Goal: Task Accomplishment & Management: Complete application form

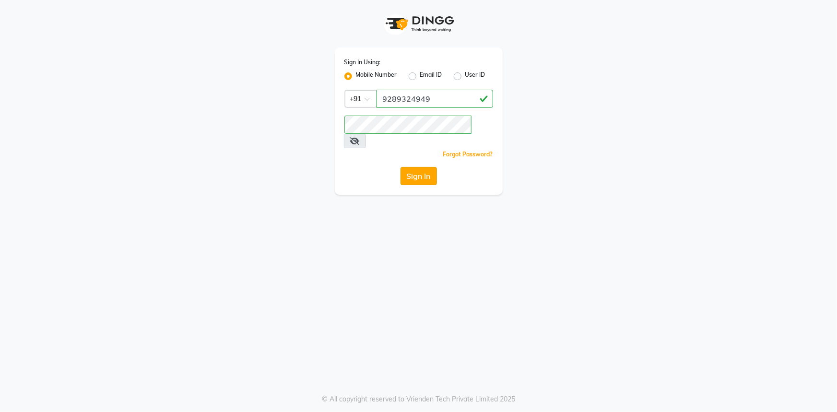
click at [420, 167] on button "Sign In" at bounding box center [419, 176] width 36 height 18
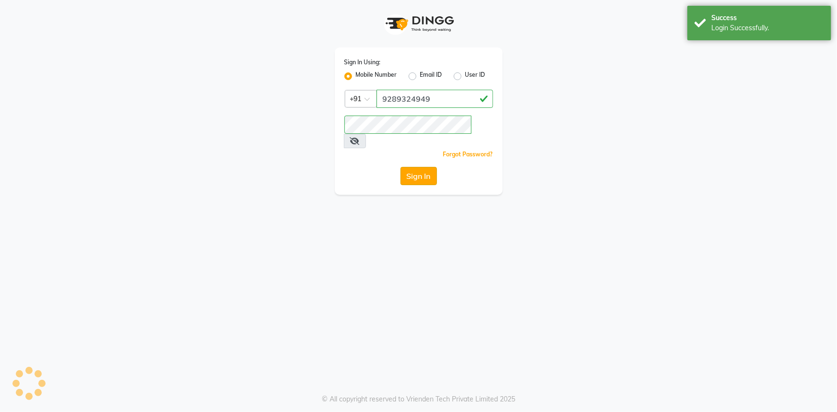
select select "service"
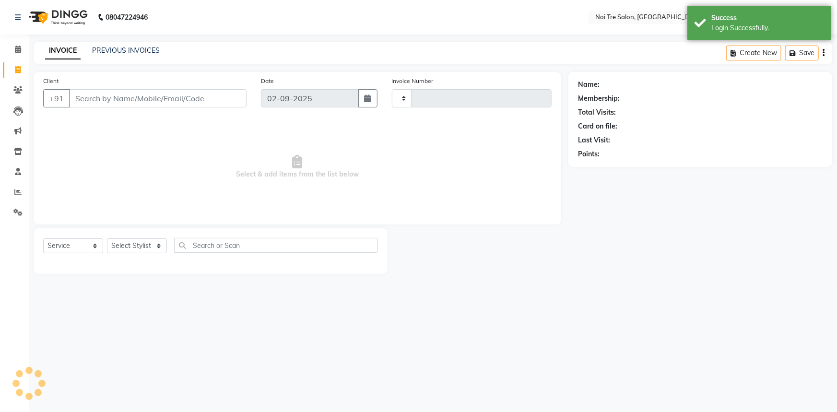
type input "2747"
select select "en"
select select "3710"
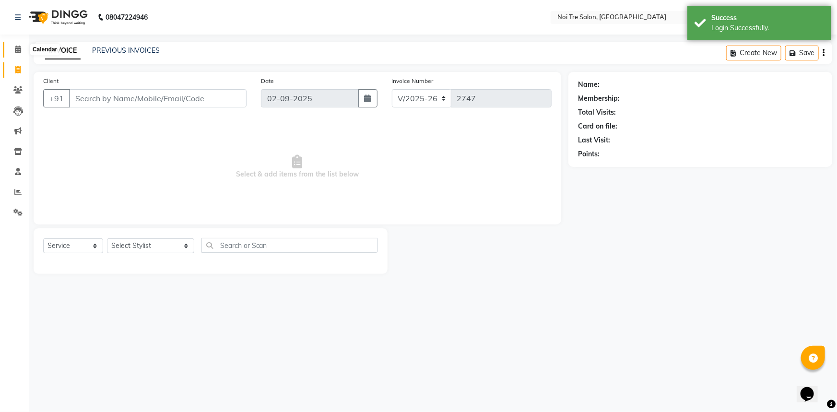
drag, startPoint x: 12, startPoint y: 52, endPoint x: 251, endPoint y: 4, distance: 243.7
click at [12, 52] on span at bounding box center [18, 49] width 17 height 11
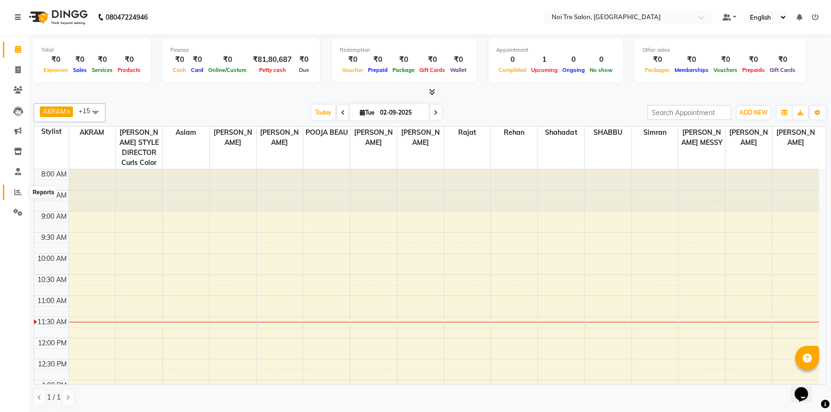
click at [19, 189] on icon at bounding box center [17, 192] width 7 height 7
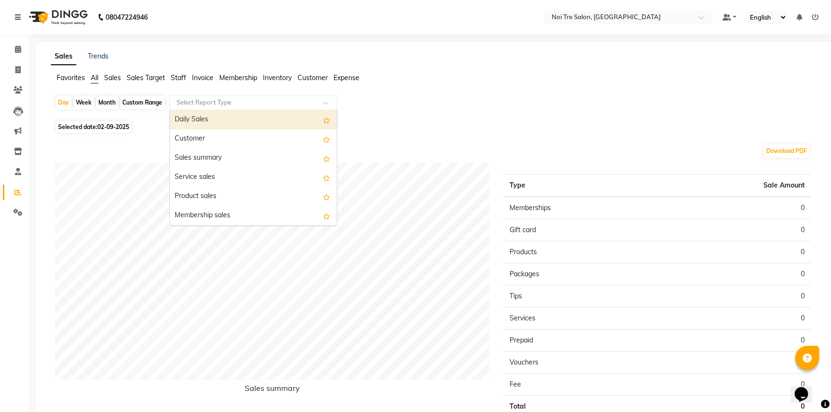
click at [236, 105] on input "text" at bounding box center [244, 103] width 138 height 10
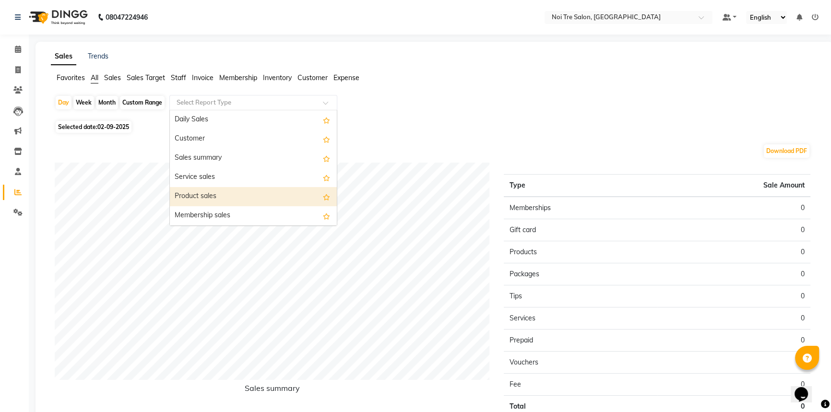
click at [199, 197] on div "Product sales" at bounding box center [253, 196] width 167 height 19
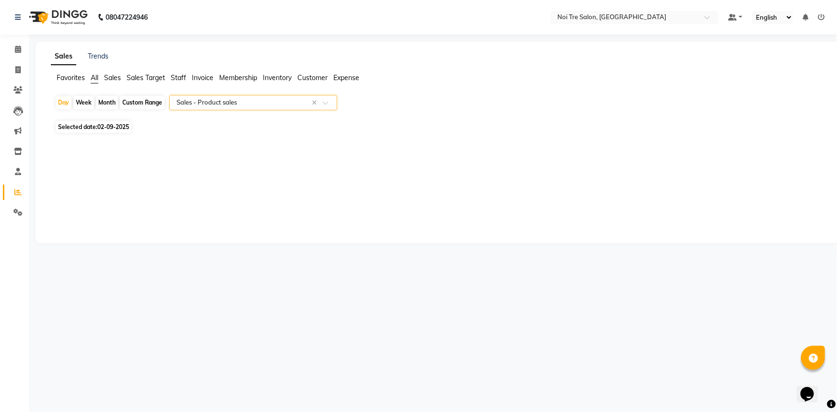
click at [88, 127] on span "Selected date: [DATE]" at bounding box center [94, 127] width 76 height 12
select select "9"
select select "2025"
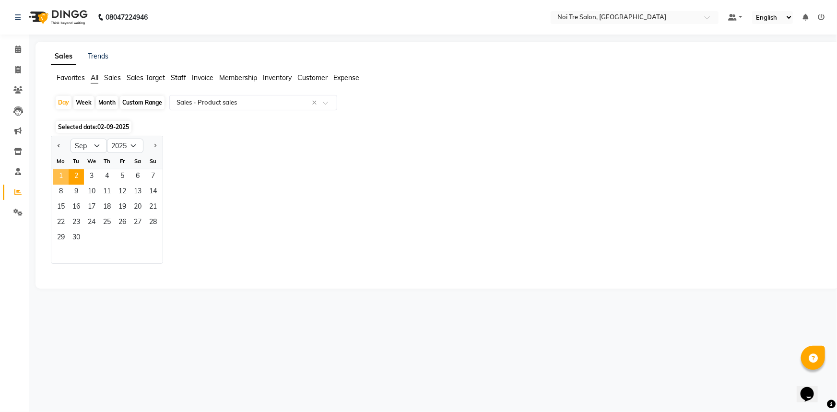
click at [57, 176] on span "1" at bounding box center [60, 176] width 15 height 15
select select "full_report"
select select "csv"
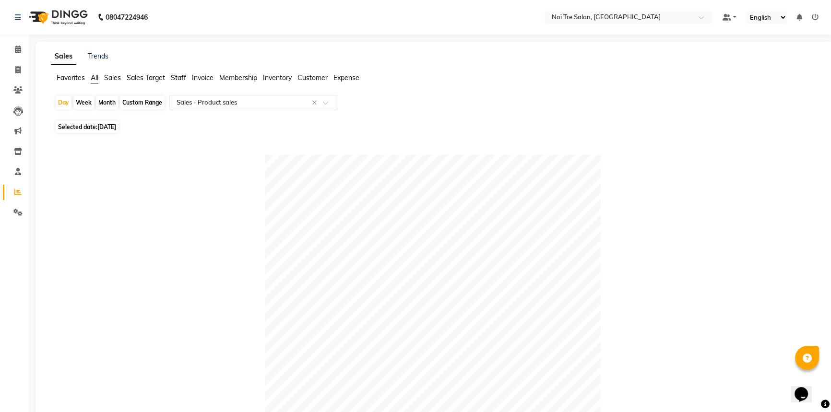
click at [110, 128] on span "[DATE]" at bounding box center [106, 126] width 19 height 7
select select "9"
select select "2025"
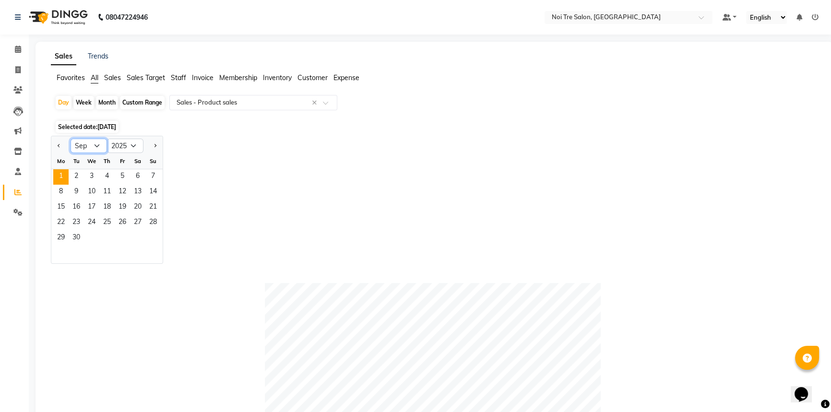
click at [94, 144] on select "Jan Feb Mar Apr May Jun [DATE] Aug Sep Oct Nov Dec" at bounding box center [89, 146] width 36 height 14
select select "8"
click at [71, 139] on select "Jan Feb Mar Apr May Jun [DATE] Aug Sep Oct Nov Dec" at bounding box center [89, 146] width 36 height 14
click at [135, 238] on span "30" at bounding box center [137, 238] width 15 height 15
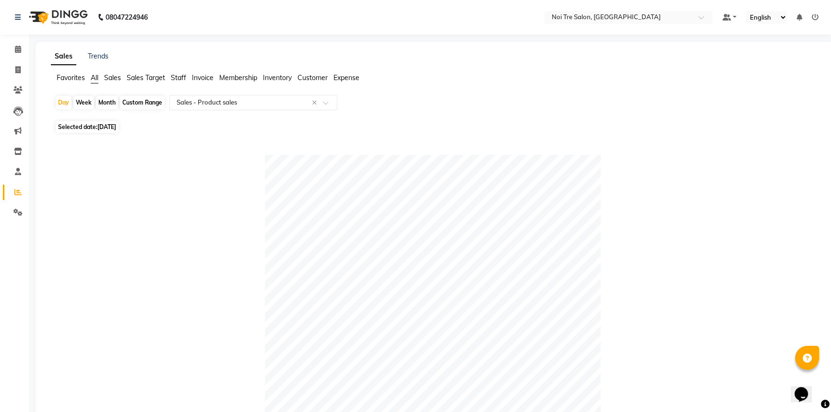
click at [116, 127] on span "[DATE]" at bounding box center [106, 126] width 19 height 7
select select "8"
select select "2025"
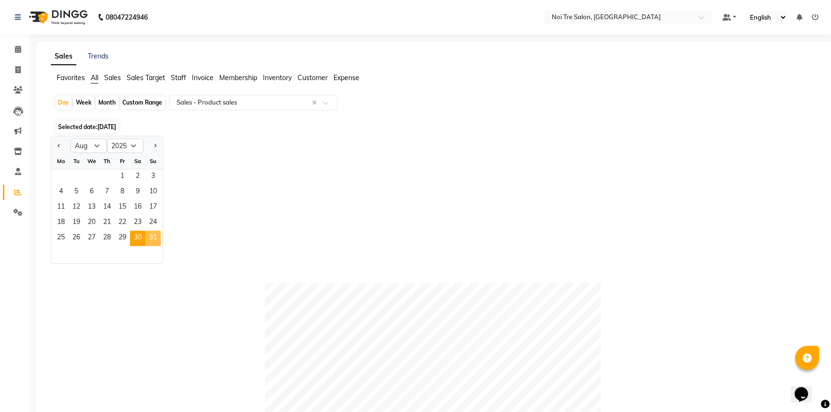
click at [150, 235] on span "31" at bounding box center [152, 238] width 15 height 15
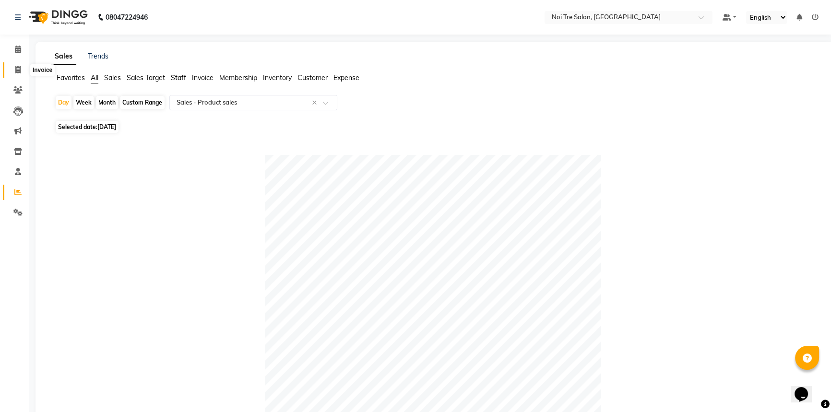
click at [10, 72] on span at bounding box center [18, 70] width 17 height 11
select select "service"
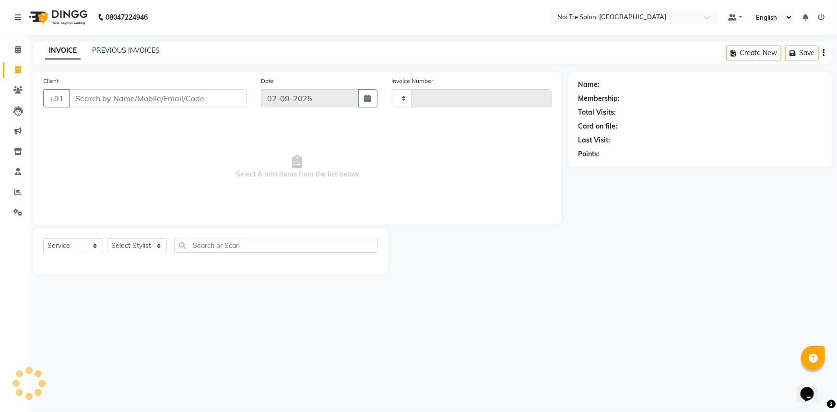
type input "2747"
select select "3710"
click at [92, 102] on input "Client" at bounding box center [157, 98] width 177 height 18
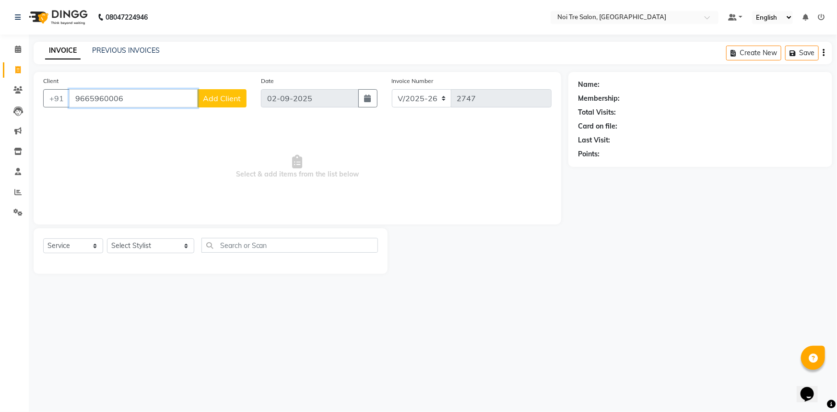
type input "9665960006"
click at [213, 96] on span "Add Client" at bounding box center [222, 99] width 38 height 10
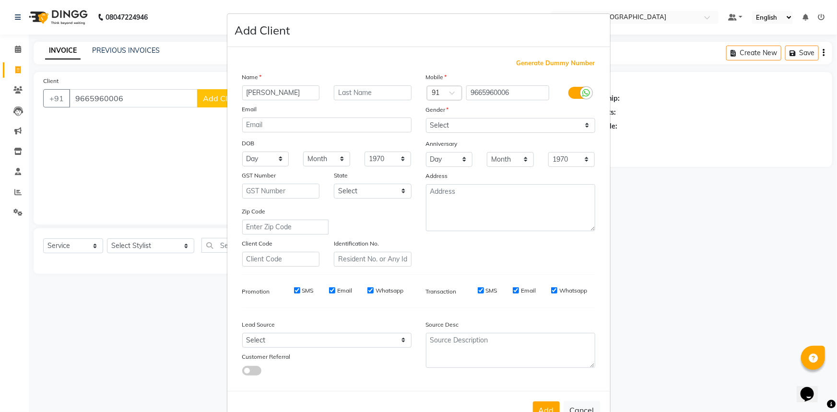
type input "[PERSON_NAME]"
click at [371, 93] on input "text" at bounding box center [373, 92] width 78 height 15
type input "[PERSON_NAME]"
click at [513, 121] on select "Select [DEMOGRAPHIC_DATA] [DEMOGRAPHIC_DATA] Other Prefer Not To Say" at bounding box center [510, 125] width 169 height 15
select select "[DEMOGRAPHIC_DATA]"
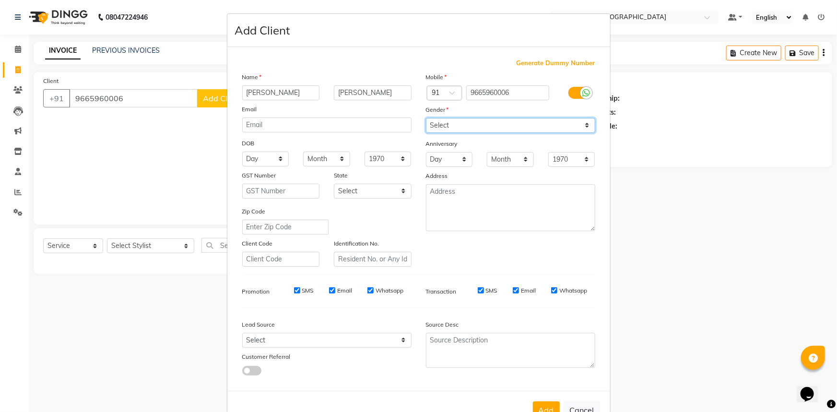
click at [426, 118] on select "Select [DEMOGRAPHIC_DATA] [DEMOGRAPHIC_DATA] Other Prefer Not To Say" at bounding box center [510, 125] width 169 height 15
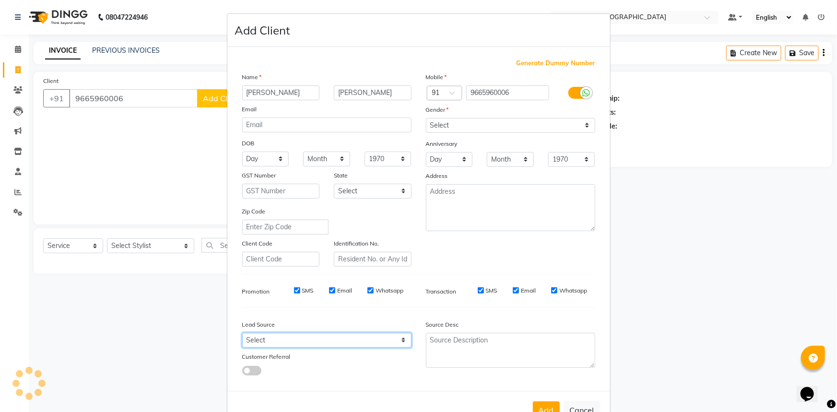
click at [296, 344] on select "Select Walk-in Referral Internet Friend Word of Mouth Advertisement Facebook Ju…" at bounding box center [326, 340] width 169 height 15
select select "26994"
click at [242, 335] on select "Select Walk-in Referral Internet Friend Word of Mouth Advertisement Facebook Ju…" at bounding box center [326, 340] width 169 height 15
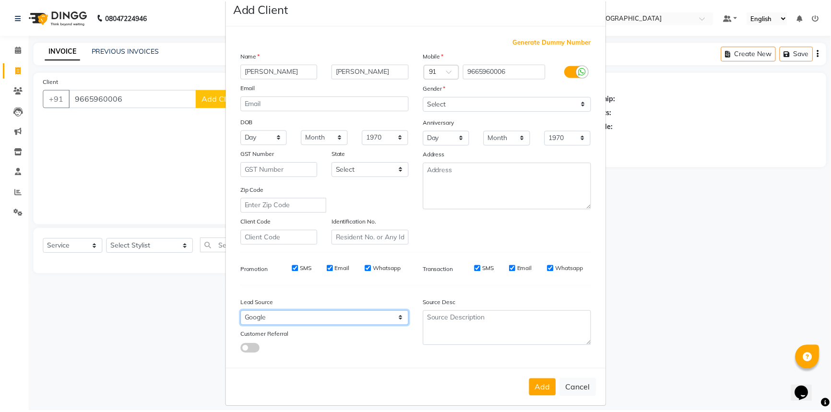
scroll to position [34, 0]
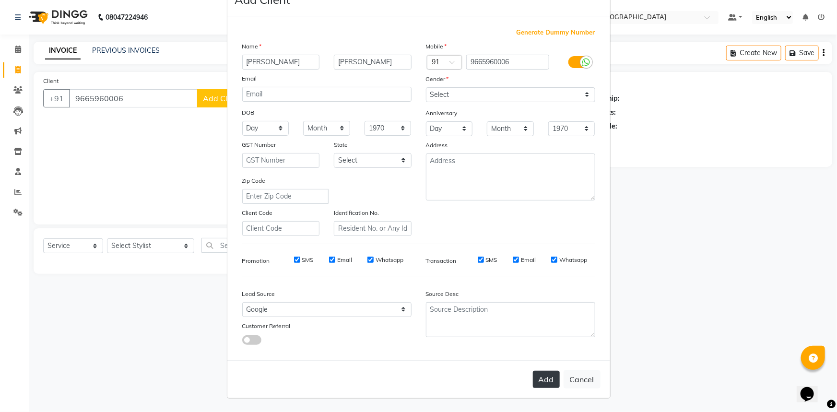
click at [534, 380] on button "Add" at bounding box center [546, 379] width 27 height 17
select select
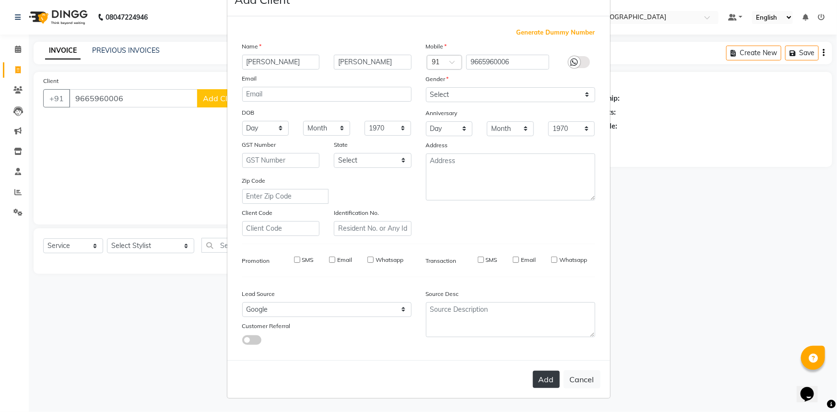
select select
checkbox input "false"
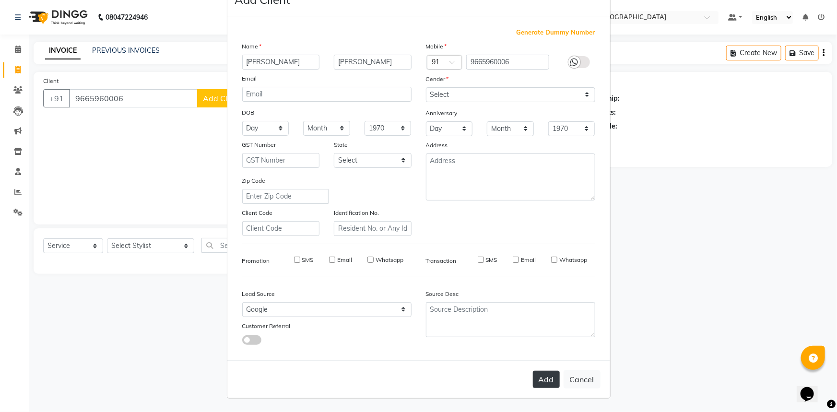
checkbox input "false"
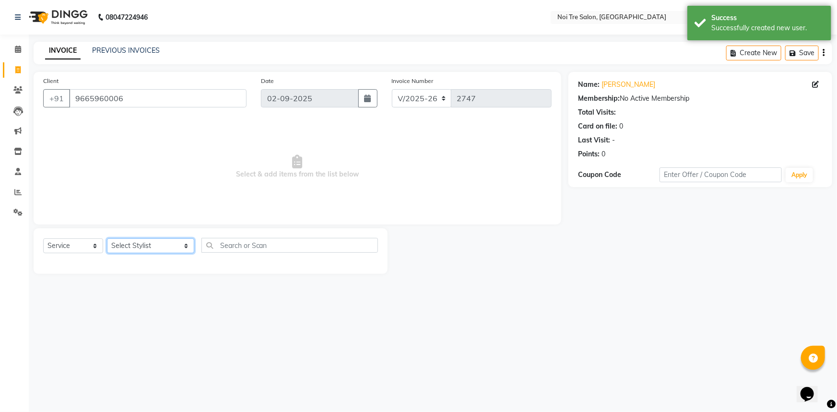
click at [125, 249] on select "Select Stylist [PERSON_NAME] [PERSON_NAME] STYLE DIRECTOR Curls Color [PERSON_N…" at bounding box center [150, 245] width 87 height 15
select select "37871"
click at [107, 238] on select "Select Stylist [PERSON_NAME] [PERSON_NAME] STYLE DIRECTOR Curls Color [PERSON_N…" at bounding box center [150, 245] width 87 height 15
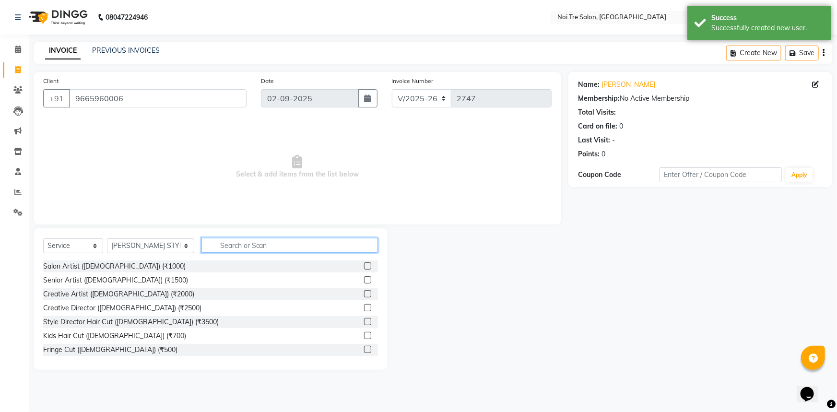
click at [215, 239] on input "text" at bounding box center [289, 245] width 177 height 15
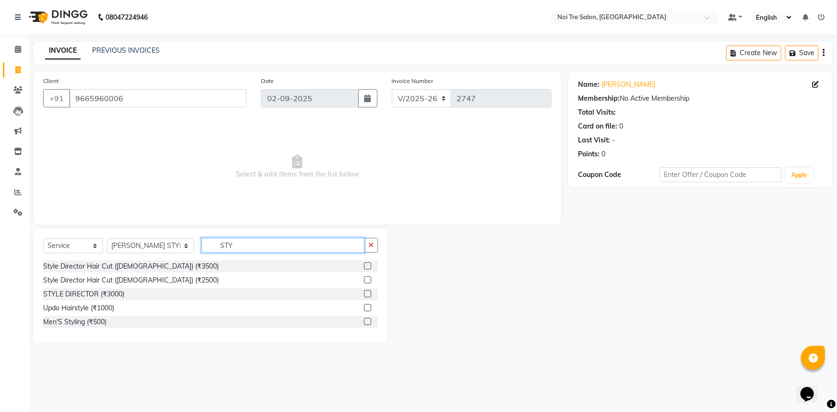
type input "STY"
click at [366, 295] on label at bounding box center [367, 293] width 7 height 7
click at [366, 295] on input "checkbox" at bounding box center [367, 294] width 6 height 6
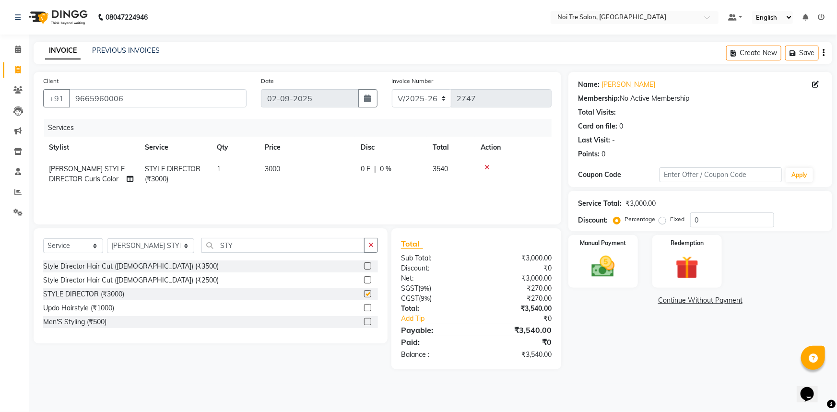
checkbox input "false"
click at [621, 268] on img at bounding box center [603, 267] width 39 height 28
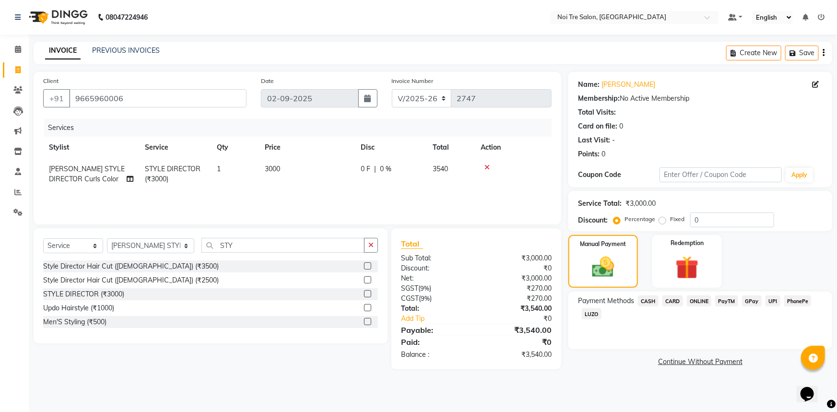
click at [677, 297] on span "CARD" at bounding box center [672, 300] width 21 height 11
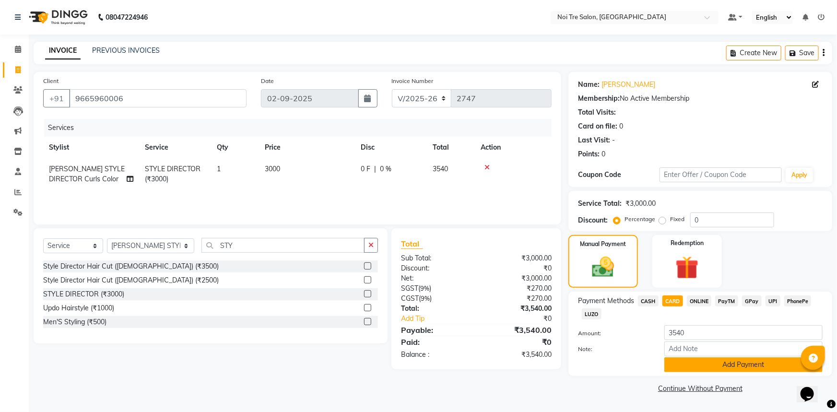
click at [747, 367] on button "Add Payment" at bounding box center [743, 364] width 158 height 15
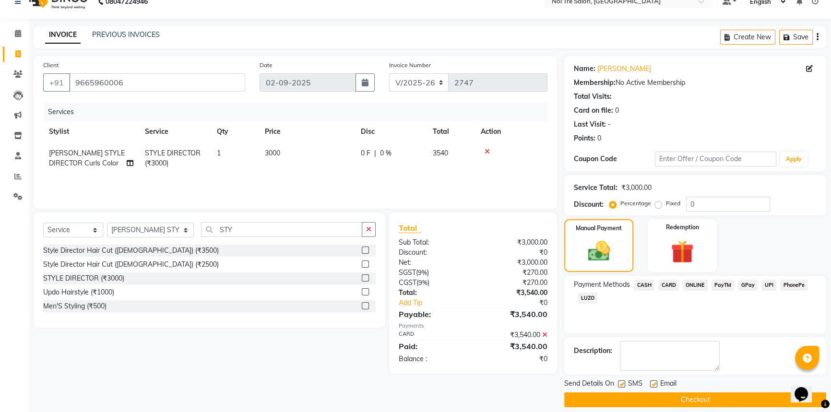
scroll to position [24, 0]
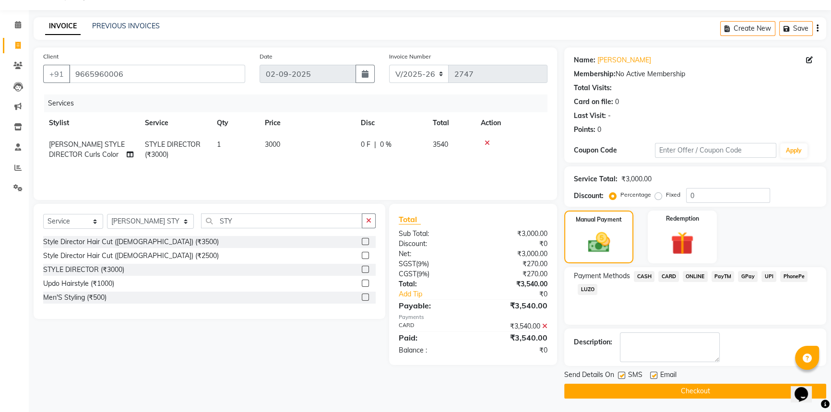
click at [729, 386] on button "Checkout" at bounding box center [695, 391] width 262 height 15
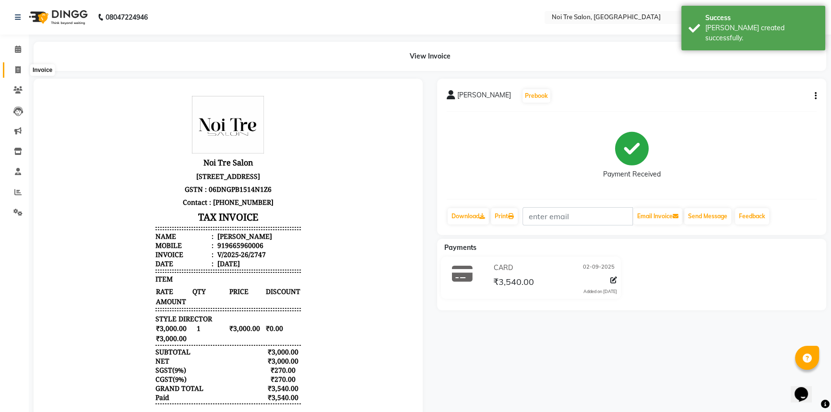
click at [21, 67] on span at bounding box center [18, 70] width 17 height 11
select select "service"
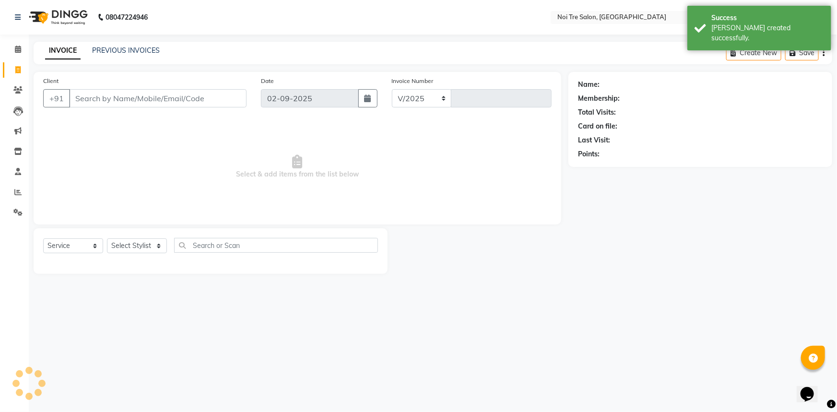
select select "3710"
type input "2748"
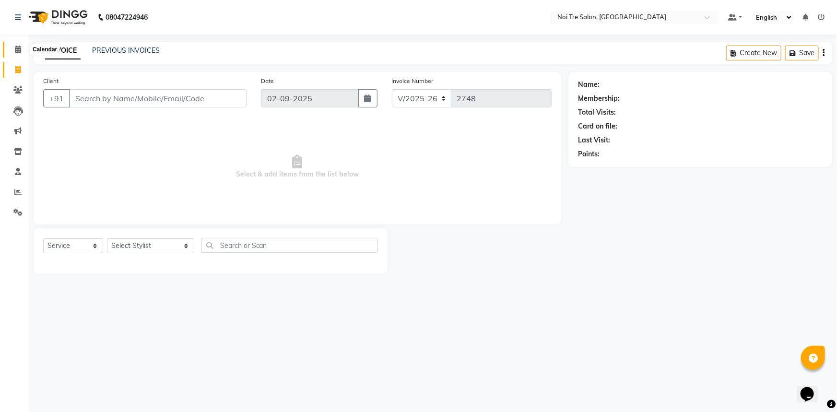
click at [12, 45] on span at bounding box center [18, 49] width 17 height 11
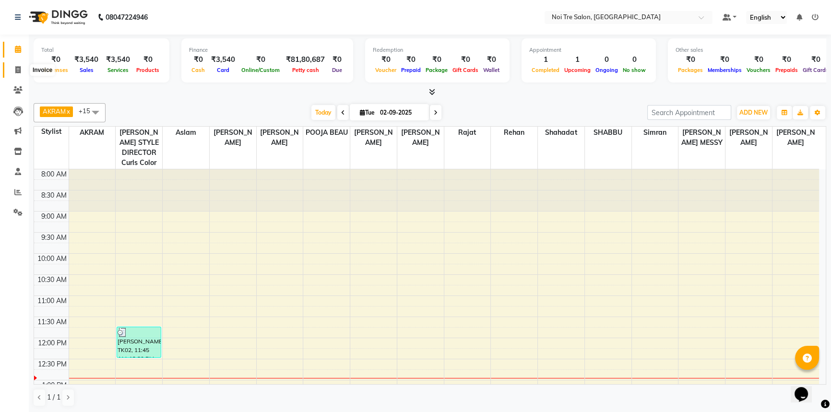
click at [17, 71] on icon at bounding box center [17, 69] width 5 height 7
select select "service"
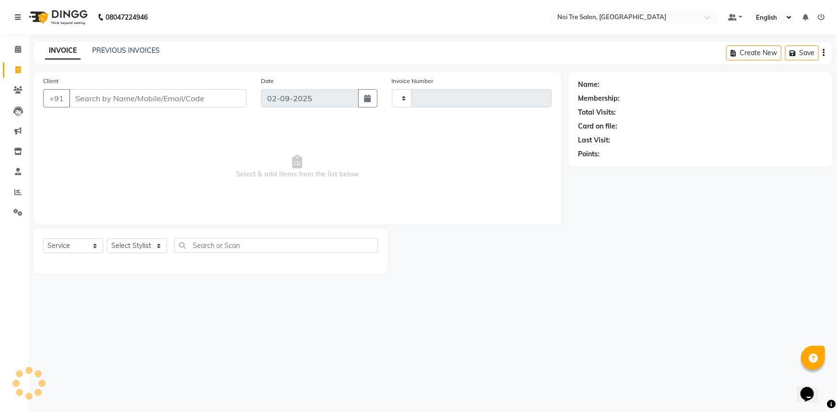
type input "2748"
select select "3710"
drag, startPoint x: 140, startPoint y: 41, endPoint x: 139, endPoint y: 48, distance: 7.3
click at [140, 42] on div "08047224946 Select Location × Noi Tre Salon, Khan Market Default Panel My Panel…" at bounding box center [418, 206] width 837 height 412
click at [139, 48] on link "PREVIOUS INVOICES" at bounding box center [126, 50] width 68 height 9
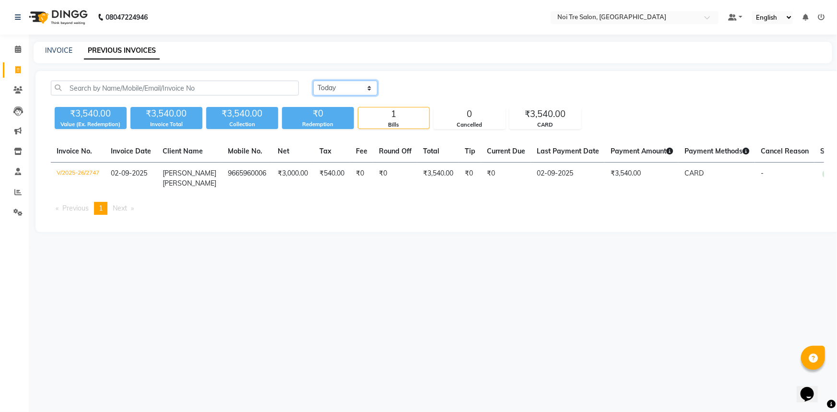
click at [345, 87] on select "[DATE] [DATE] Custom Range" at bounding box center [345, 88] width 64 height 15
select select "[DATE]"
click at [313, 81] on select "[DATE] [DATE] Custom Range" at bounding box center [345, 88] width 64 height 15
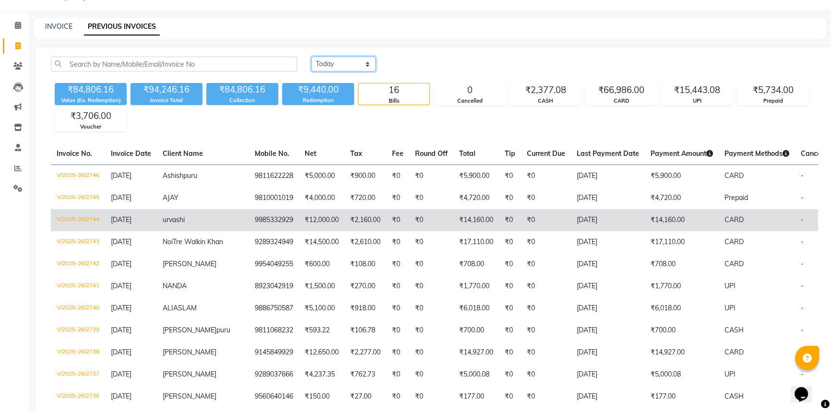
scroll to position [43, 0]
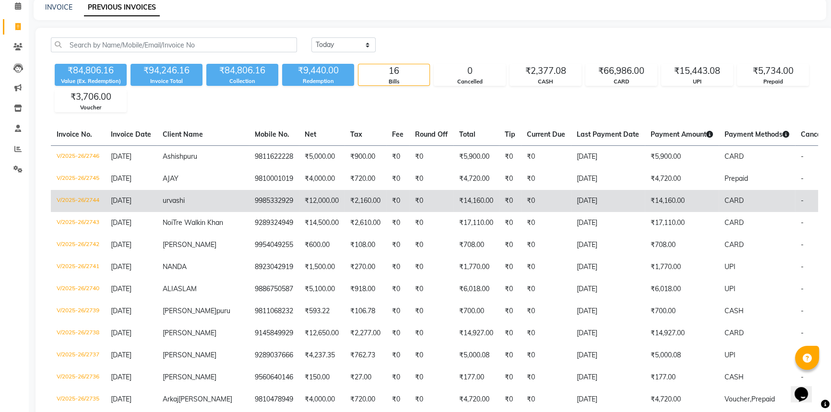
click at [663, 203] on td "₹14,160.00" at bounding box center [682, 201] width 74 height 22
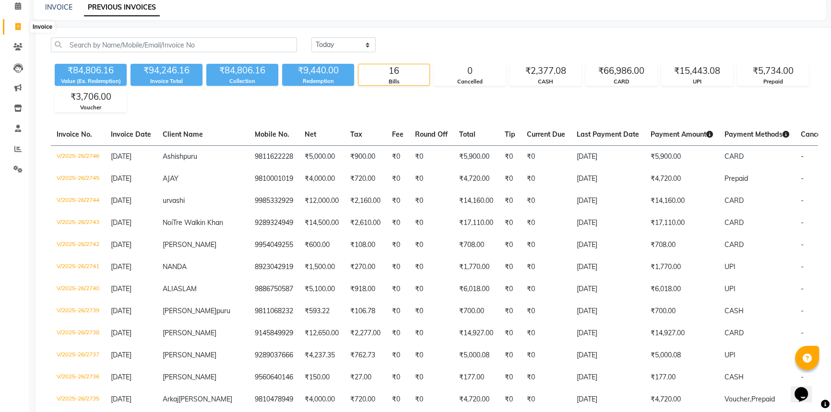
click at [12, 24] on span at bounding box center [18, 27] width 17 height 11
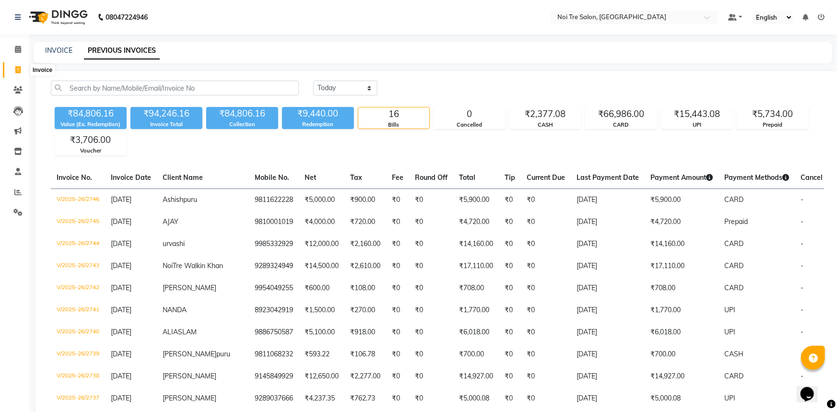
select select "service"
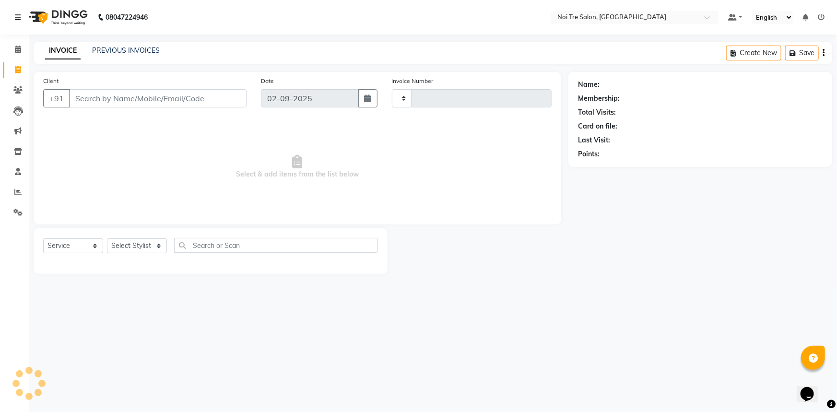
type input "2748"
select select "3710"
click at [21, 52] on span at bounding box center [18, 49] width 17 height 11
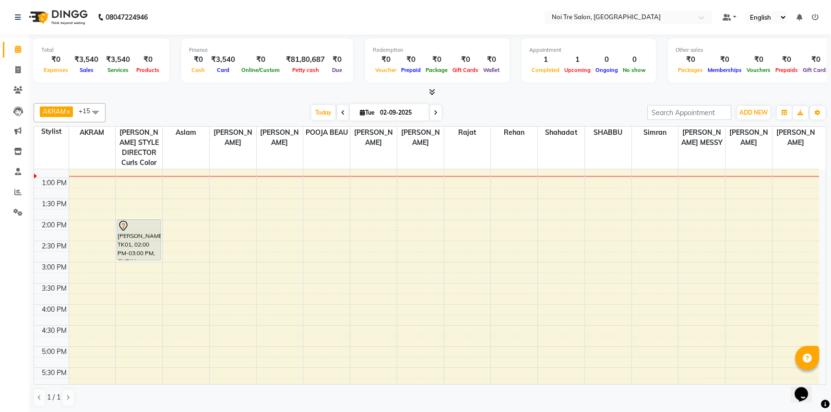
scroll to position [218, 0]
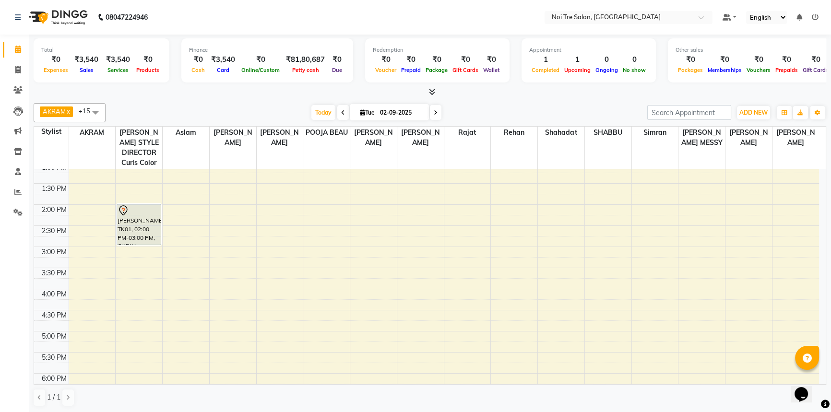
click at [383, 305] on div "8:00 AM 8:30 AM 9:00 AM 9:30 AM 10:00 AM 10:30 AM 11:00 AM 11:30 AM 12:00 PM 12…" at bounding box center [426, 226] width 785 height 548
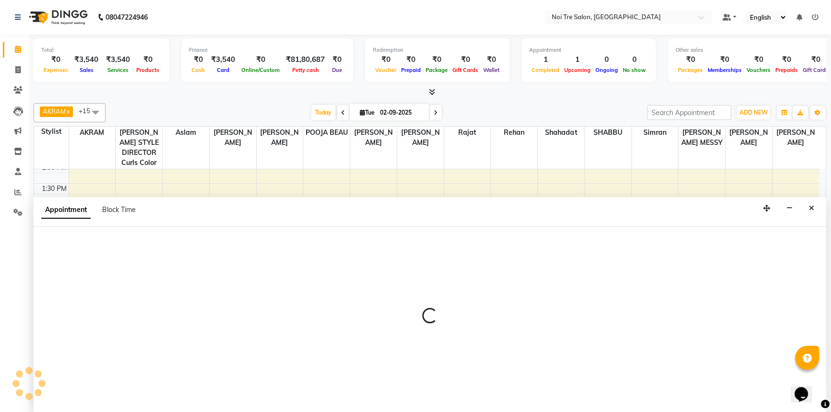
scroll to position [0, 0]
select select "37891"
select select "tentative"
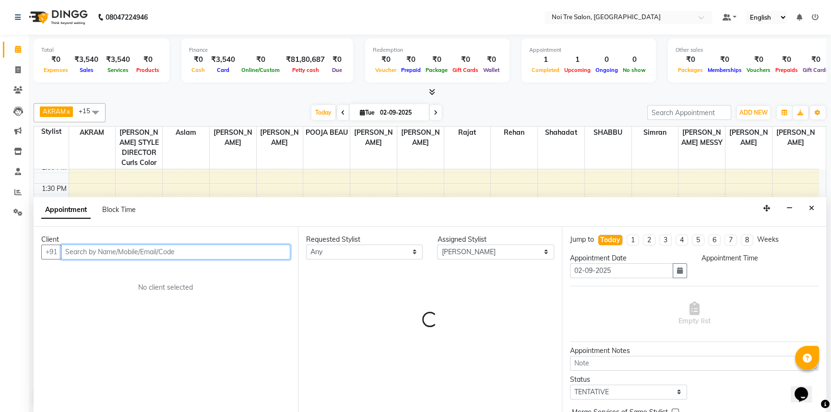
select select "990"
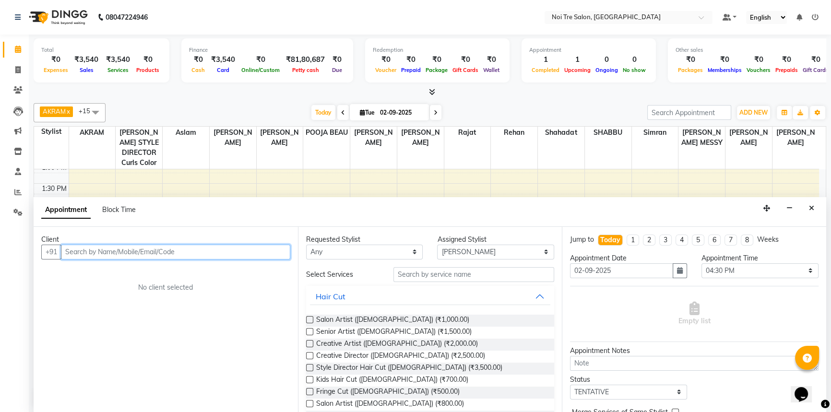
click at [119, 255] on input "text" at bounding box center [175, 252] width 229 height 15
paste input "919985332929"
click at [105, 271] on ngb-highlight "9985332929" at bounding box center [127, 273] width 48 height 10
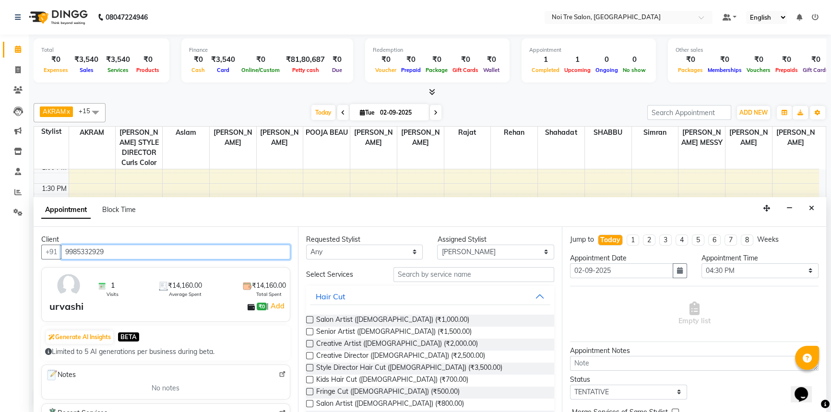
type input "9985332929"
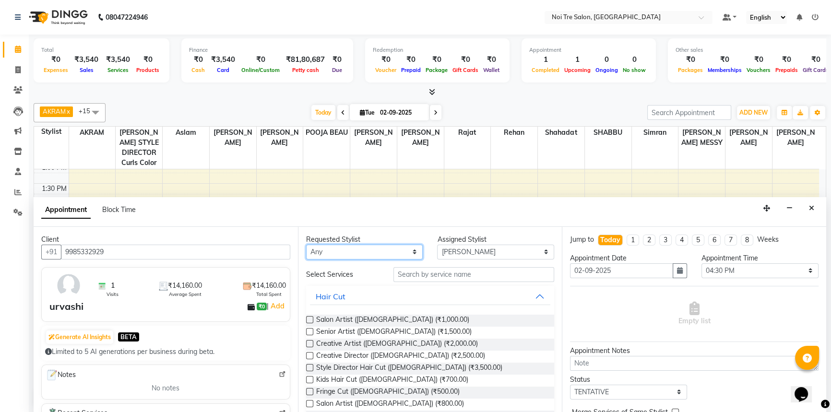
drag, startPoint x: 363, startPoint y: 256, endPoint x: 343, endPoint y: 270, distance: 23.8
click at [363, 256] on select "Any [PERSON_NAME] STYLE DIRECTOR Curls Color aslam [PERSON_NAME] DANISH [PERSON…" at bounding box center [364, 252] width 117 height 15
select select "37891"
click at [306, 245] on select "Any [PERSON_NAME] STYLE DIRECTOR Curls Color aslam [PERSON_NAME] DANISH [PERSON…" at bounding box center [364, 252] width 117 height 15
click at [425, 275] on input "text" at bounding box center [473, 274] width 161 height 15
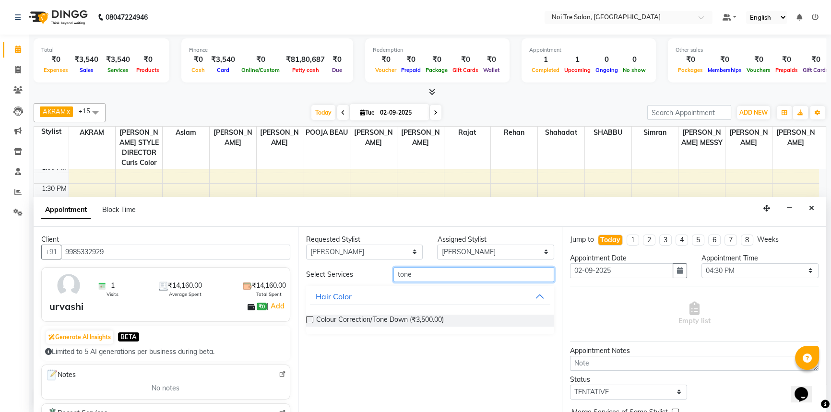
type input "tone"
click at [310, 319] on label at bounding box center [309, 319] width 7 height 7
click at [310, 319] on input "checkbox" at bounding box center [309, 321] width 6 height 6
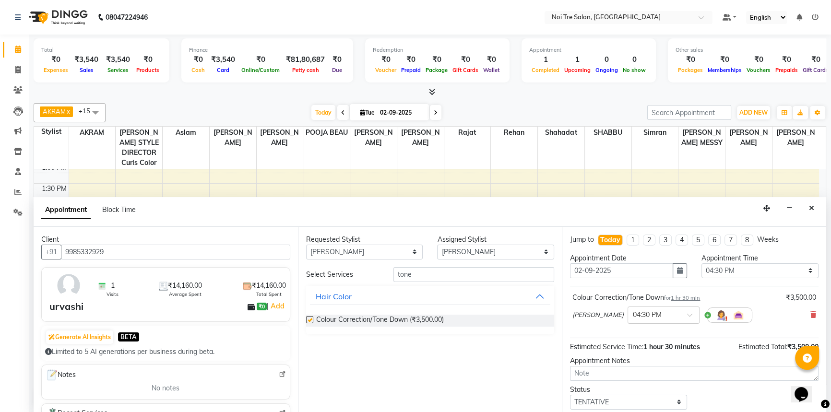
checkbox input "false"
click at [628, 403] on select "Select TENTATIVE CONFIRM CHECK-IN UPCOMING" at bounding box center [628, 402] width 117 height 15
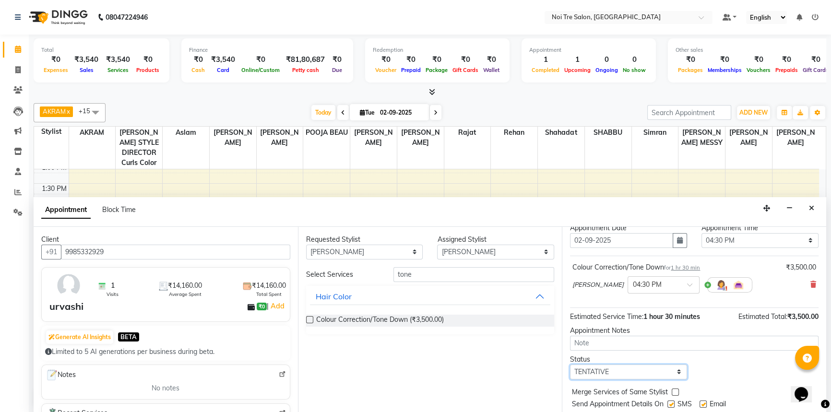
scroll to position [43, 0]
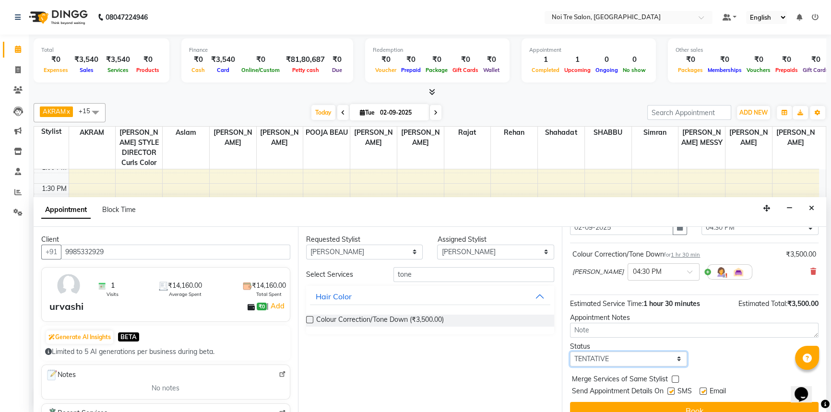
click at [613, 357] on select "Select TENTATIVE CONFIRM CHECK-IN UPCOMING" at bounding box center [628, 359] width 117 height 15
select select "confirm booking"
click at [570, 352] on select "Select TENTATIVE CONFIRM CHECK-IN UPCOMING" at bounding box center [628, 359] width 117 height 15
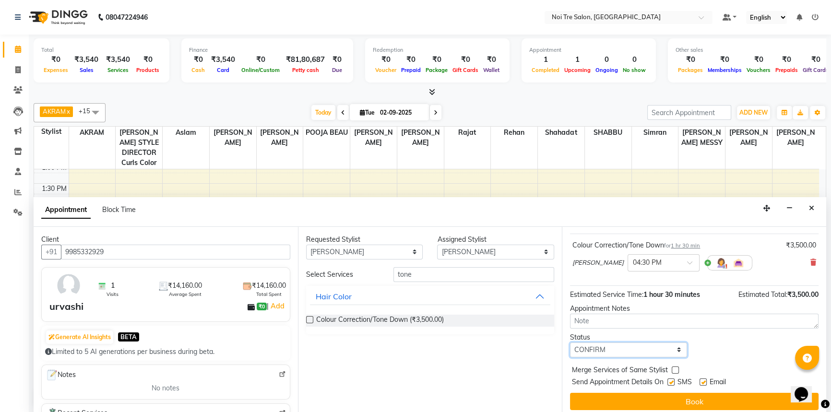
scroll to position [57, 0]
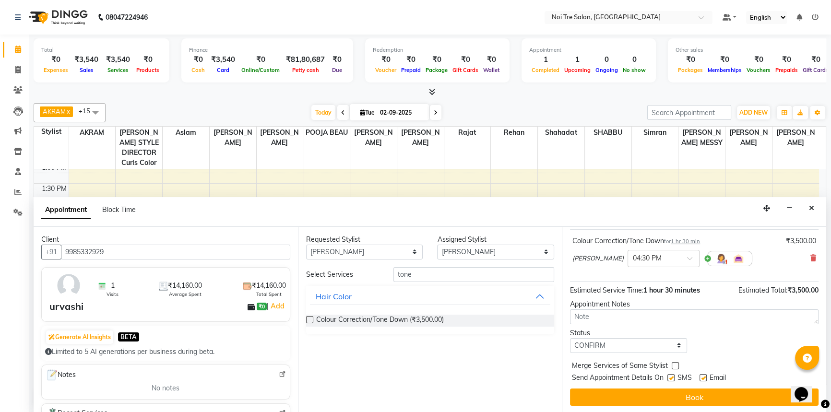
click at [675, 363] on label at bounding box center [675, 365] width 7 height 7
click at [675, 364] on input "checkbox" at bounding box center [675, 367] width 6 height 6
checkbox input "true"
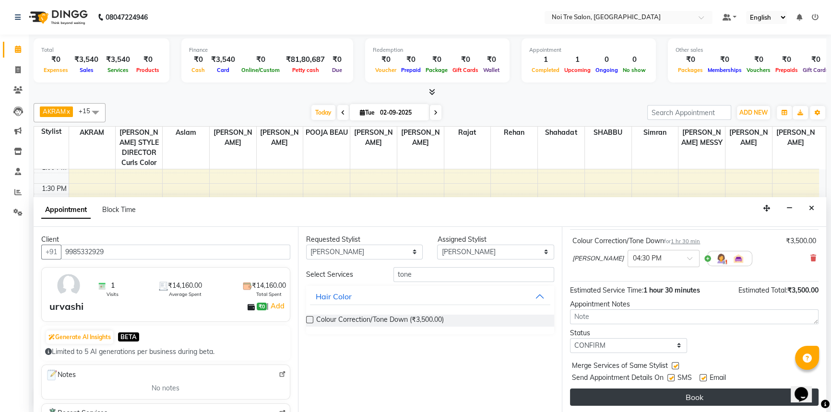
click at [691, 397] on button "Book" at bounding box center [694, 397] width 248 height 17
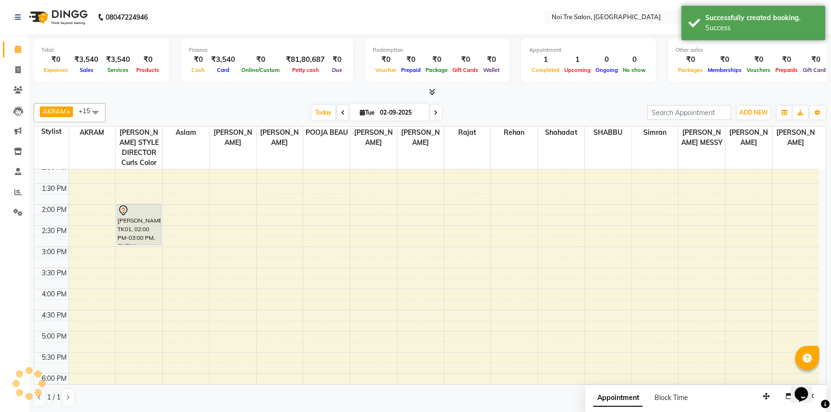
scroll to position [0, 0]
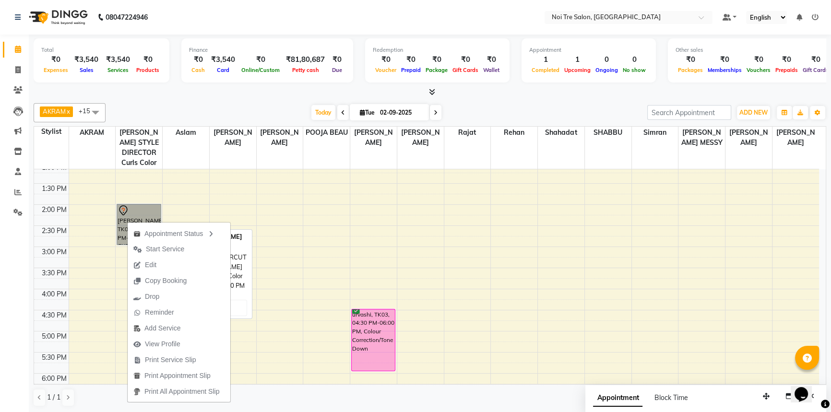
click at [144, 204] on link "[PERSON_NAME], TK01, 02:00 PM-03:00 PM, CURLY HAIRCUT" at bounding box center [139, 224] width 44 height 41
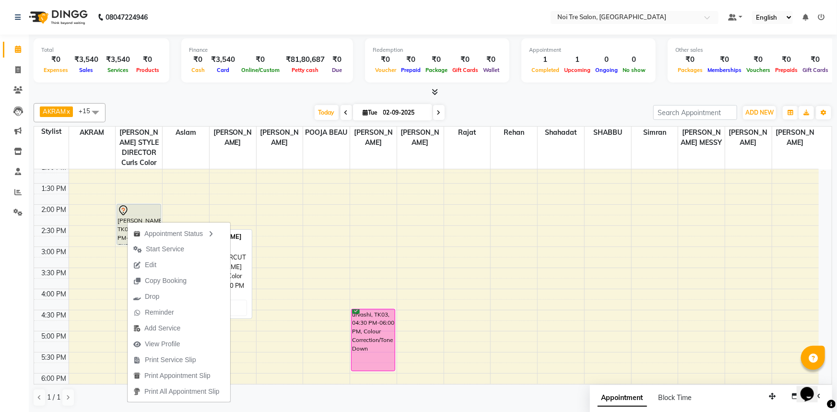
select select "7"
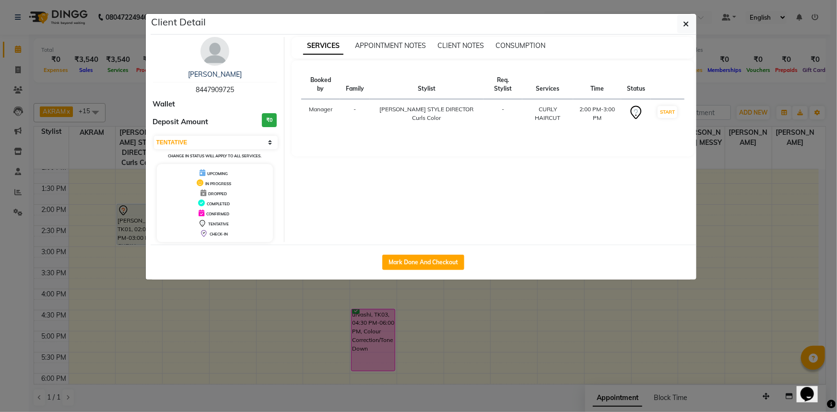
click at [578, 184] on div "SERVICES APPOINTMENT NOTES CLIENT NOTES CONSUMPTION Booked by Family Stylist Re…" at bounding box center [492, 139] width 417 height 205
click at [614, 305] on ngb-modal-window "Client Detail [PERSON_NAME] 8447909725 Wallet Deposit Amount ₹0 Select IN SERVI…" at bounding box center [418, 206] width 837 height 412
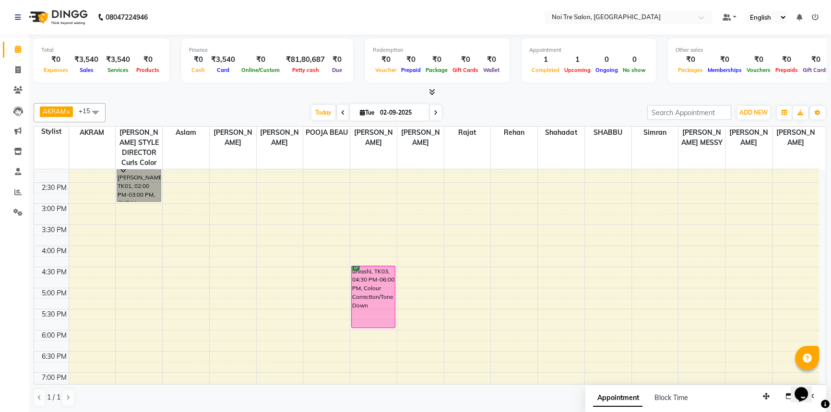
scroll to position [261, 0]
click at [373, 237] on div "8:00 AM 8:30 AM 9:00 AM 9:30 AM 10:00 AM 10:30 AM 11:00 AM 11:30 AM 12:00 PM 12…" at bounding box center [426, 182] width 785 height 548
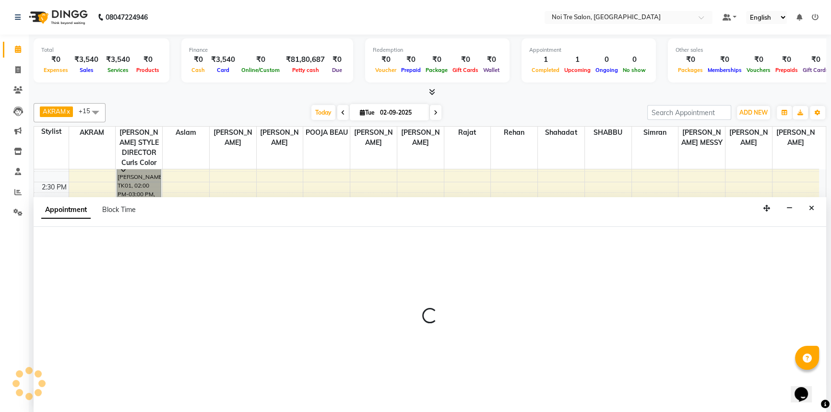
scroll to position [0, 0]
select select "37891"
select select "960"
select select "tentative"
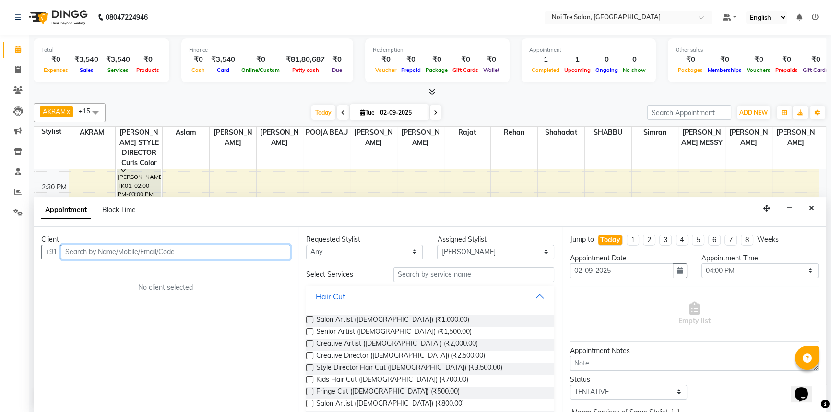
click at [117, 250] on input "text" at bounding box center [175, 252] width 229 height 15
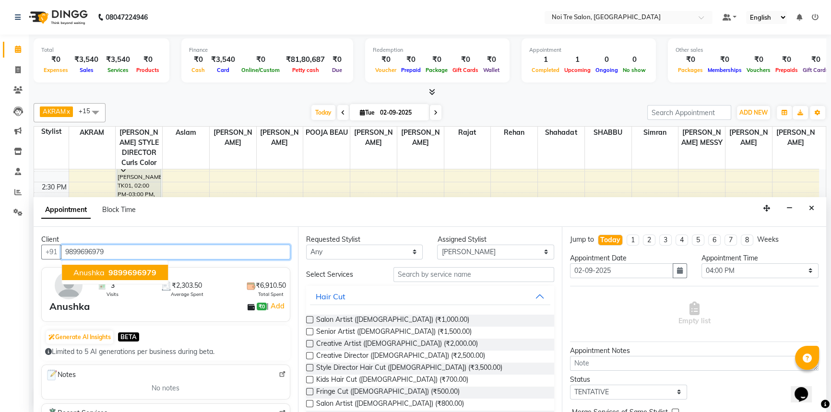
click at [148, 272] on span "9899696979" at bounding box center [132, 273] width 48 height 10
type input "9899696979"
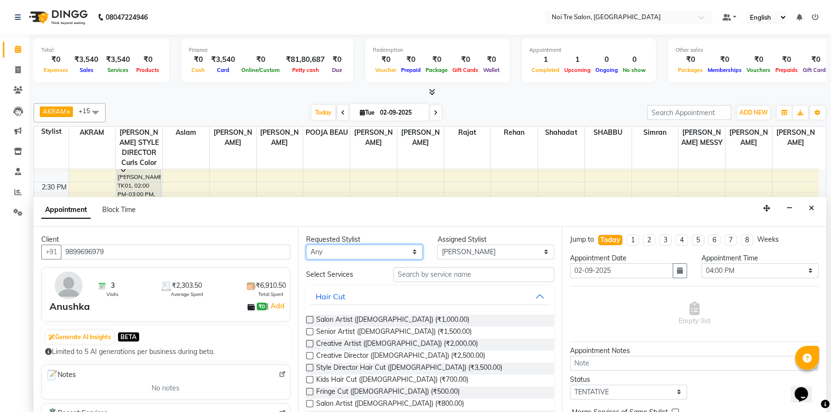
click at [372, 254] on select "Any [PERSON_NAME] STYLE DIRECTOR Curls Color aslam [PERSON_NAME] DANISH [PERSON…" at bounding box center [364, 252] width 117 height 15
select select "37891"
click at [306, 245] on select "Any [PERSON_NAME] STYLE DIRECTOR Curls Color aslam [PERSON_NAME] DANISH [PERSON…" at bounding box center [364, 252] width 117 height 15
click at [454, 274] on input "text" at bounding box center [473, 274] width 161 height 15
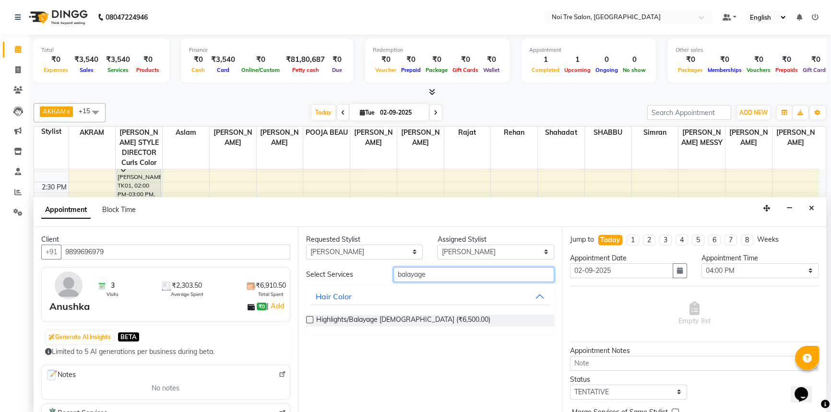
type input "balayage"
click at [311, 319] on label at bounding box center [309, 319] width 7 height 7
click at [311, 319] on input "checkbox" at bounding box center [309, 321] width 6 height 6
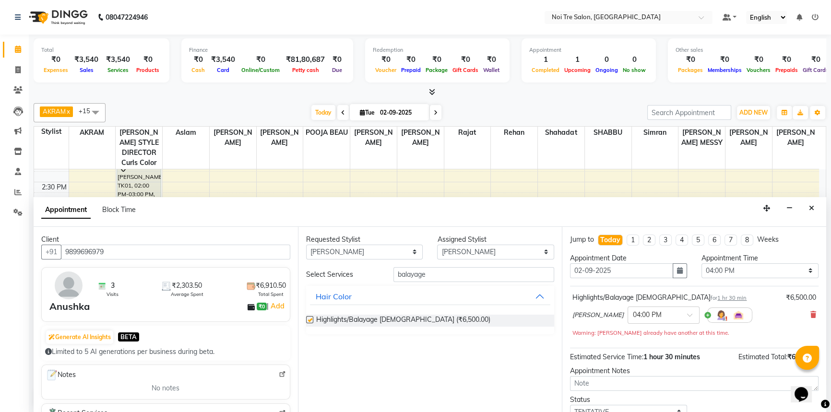
checkbox input "false"
drag, startPoint x: 461, startPoint y: 274, endPoint x: 379, endPoint y: 273, distance: 82.0
click at [379, 273] on div "Select Services balayage" at bounding box center [430, 274] width 263 height 15
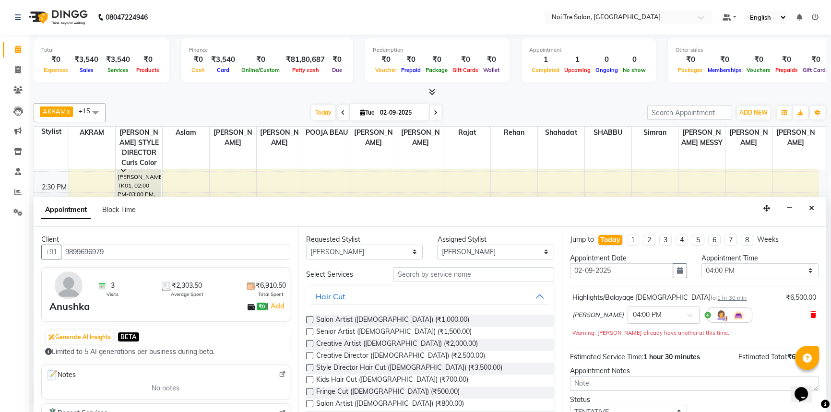
click at [810, 311] on icon at bounding box center [813, 314] width 6 height 7
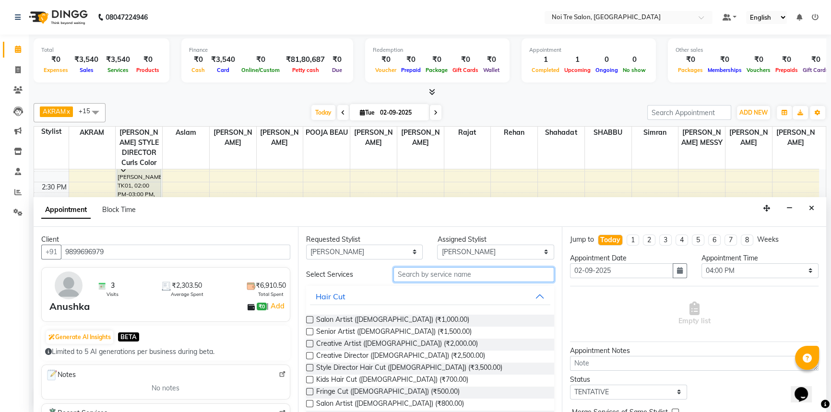
click at [460, 269] on input "text" at bounding box center [473, 274] width 161 height 15
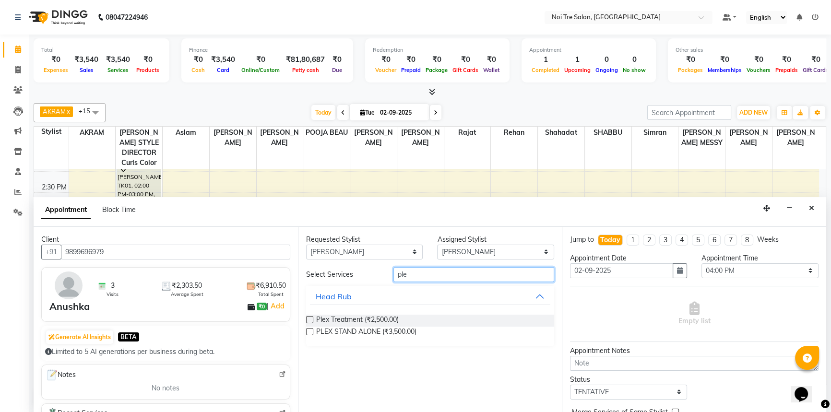
type input "ple"
click at [310, 317] on label at bounding box center [309, 319] width 7 height 7
click at [310, 318] on input "checkbox" at bounding box center [309, 321] width 6 height 6
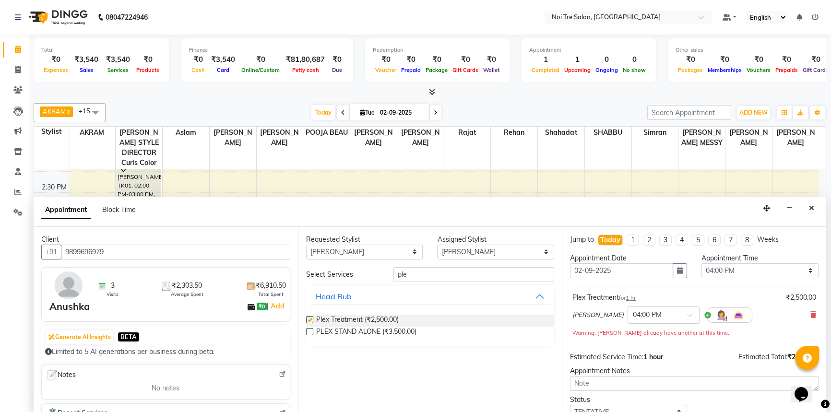
checkbox input "false"
click at [463, 268] on input "ple" at bounding box center [473, 274] width 161 height 15
type input "p"
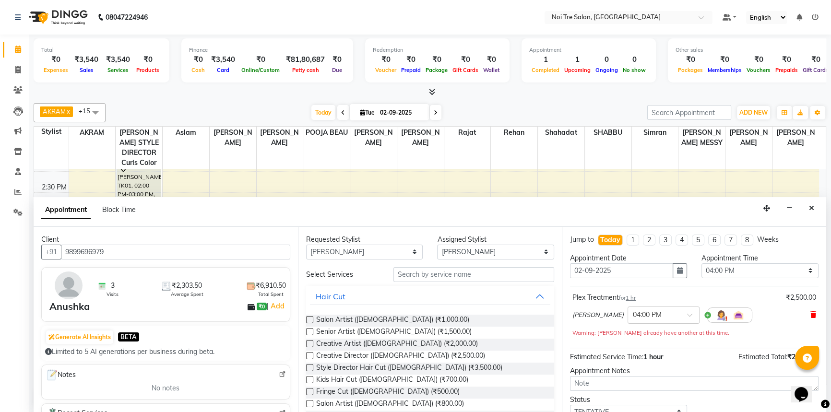
click at [810, 311] on icon at bounding box center [813, 314] width 6 height 7
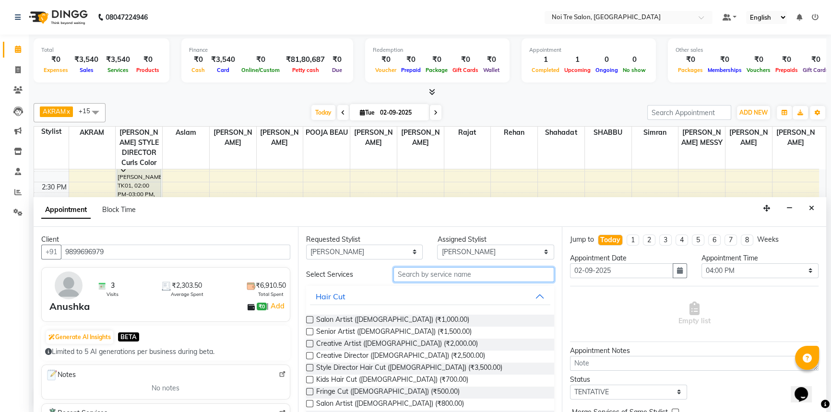
click at [480, 273] on input "text" at bounding box center [473, 274] width 161 height 15
click at [310, 364] on label at bounding box center [309, 367] width 7 height 7
click at [310, 366] on input "checkbox" at bounding box center [309, 369] width 6 height 6
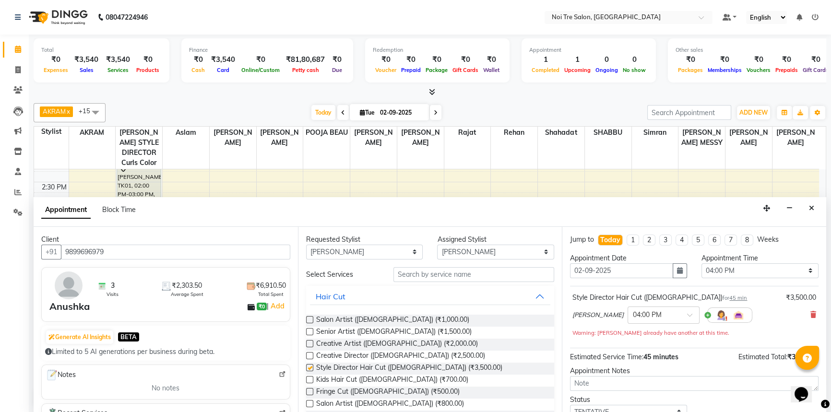
checkbox input "false"
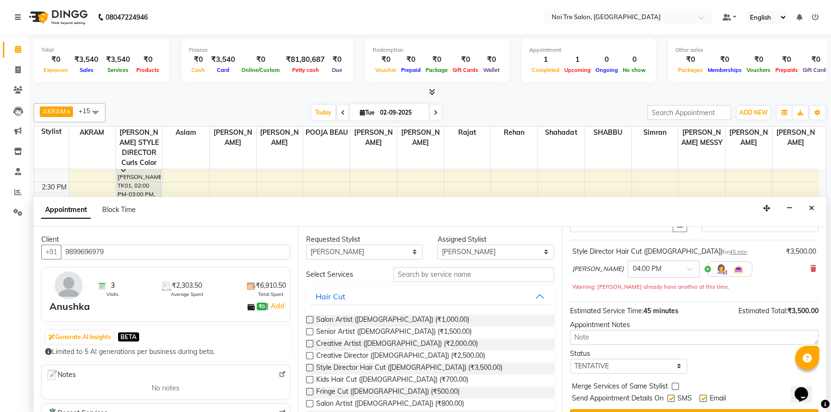
scroll to position [67, 0]
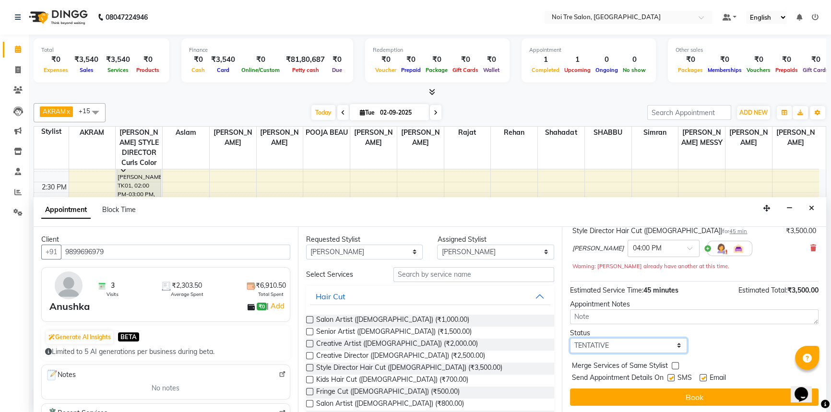
click at [626, 341] on select "Select TENTATIVE CONFIRM CHECK-IN UPCOMING" at bounding box center [628, 345] width 117 height 15
select select "confirm booking"
click at [570, 338] on select "Select TENTATIVE CONFIRM CHECK-IN UPCOMING" at bounding box center [628, 345] width 117 height 15
click at [672, 365] on label at bounding box center [675, 365] width 7 height 7
click at [672, 365] on input "checkbox" at bounding box center [675, 367] width 6 height 6
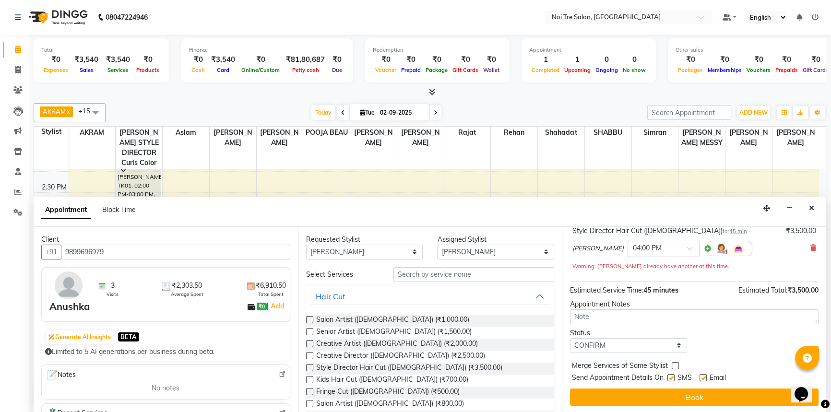
checkbox input "true"
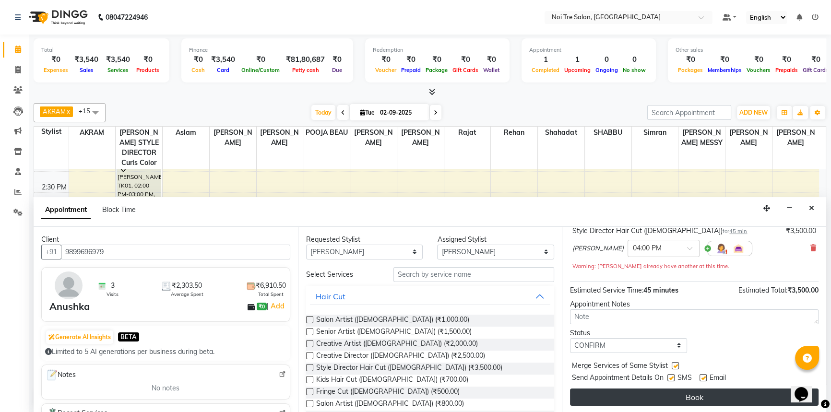
click at [693, 396] on button "Book" at bounding box center [694, 397] width 248 height 17
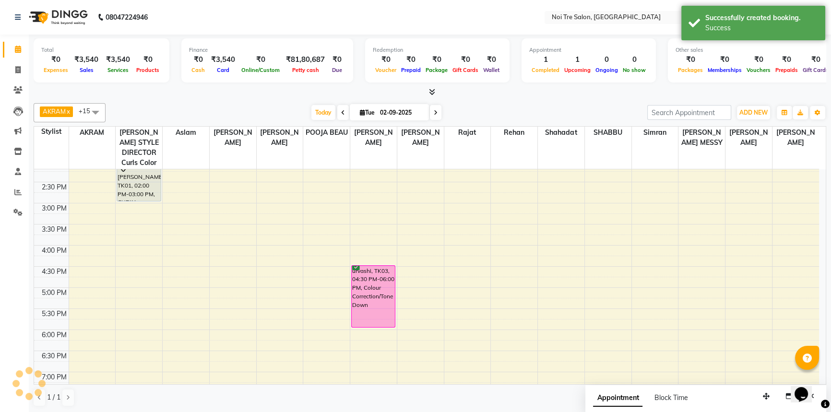
scroll to position [0, 0]
click at [398, 110] on input "02-09-2025" at bounding box center [401, 113] width 48 height 14
select select "9"
select select "2025"
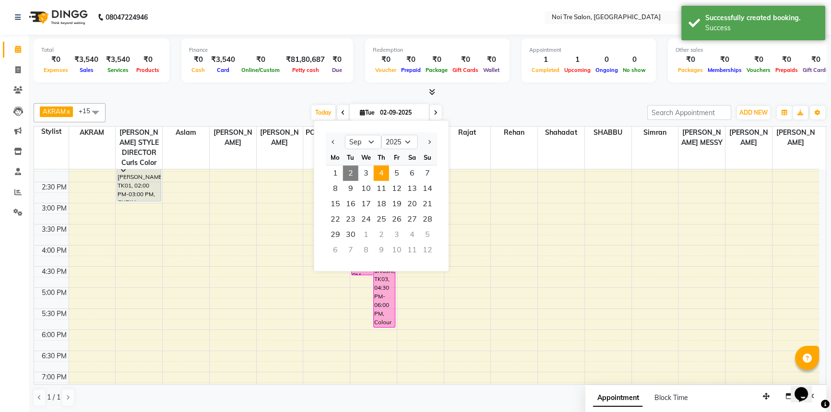
click at [382, 170] on span "4" at bounding box center [381, 172] width 15 height 15
type input "[DATE]"
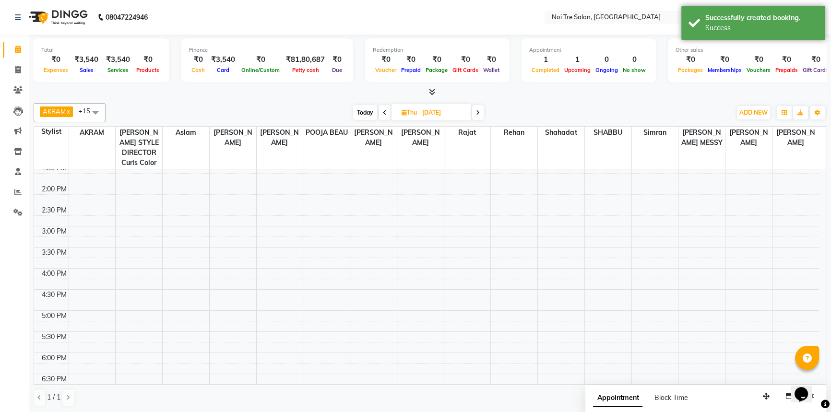
scroll to position [254, 0]
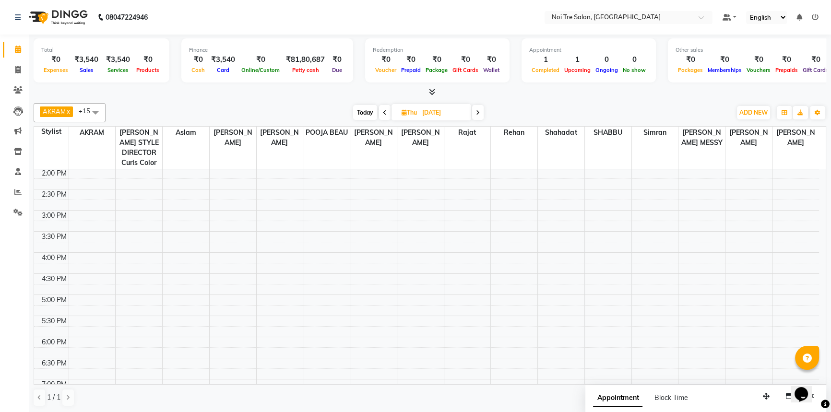
click at [382, 244] on div "8:00 AM 8:30 AM 9:00 AM 9:30 AM 10:00 AM 10:30 AM 11:00 AM 11:30 AM 12:00 PM 12…" at bounding box center [426, 189] width 785 height 548
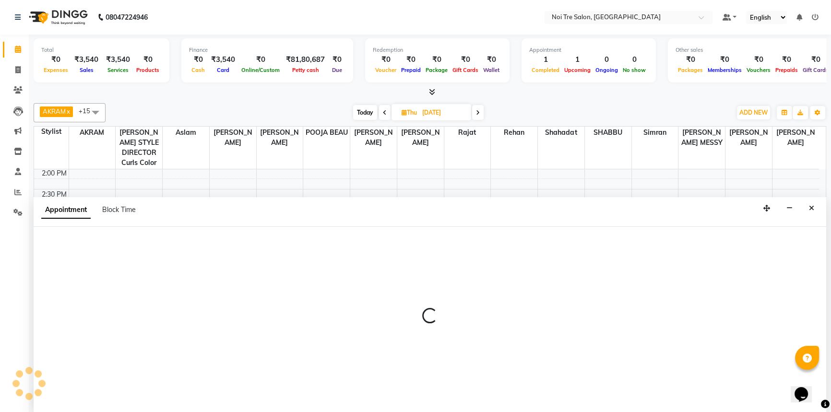
select select "37891"
select select "960"
select select "tentative"
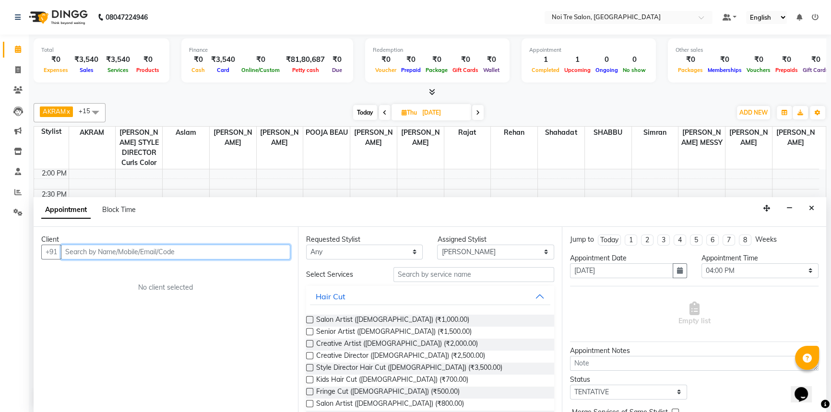
scroll to position [0, 0]
click at [230, 256] on input "text" at bounding box center [175, 252] width 229 height 15
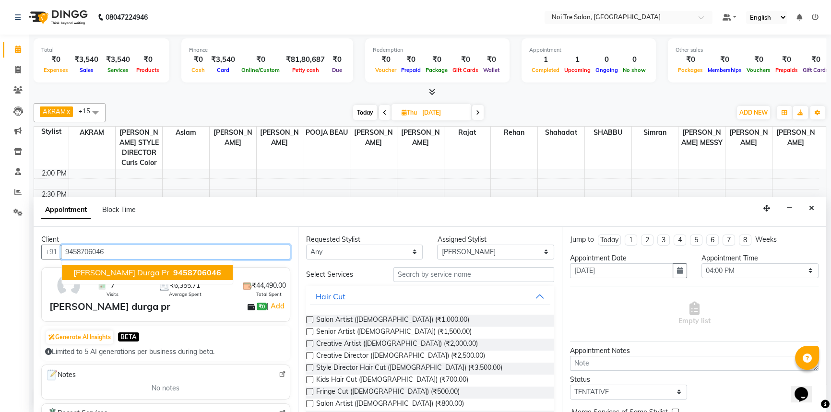
click at [128, 275] on span "[PERSON_NAME] durga pr" at bounding box center [121, 273] width 96 height 10
type input "9458706046"
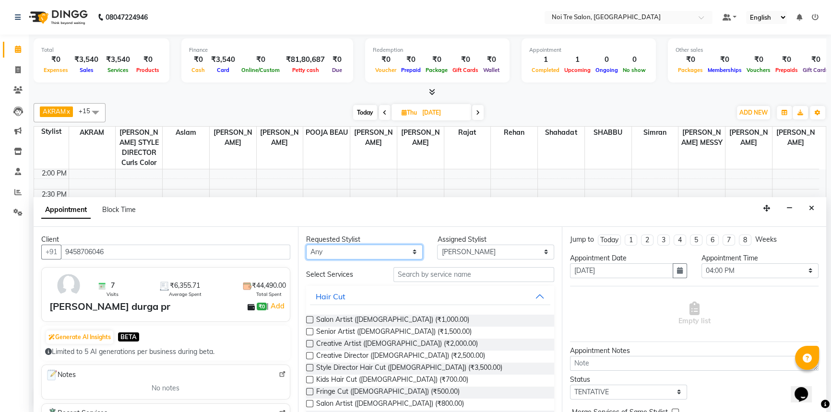
click at [339, 253] on select "Any [PERSON_NAME] STYLE DIRECTOR Curls Color aslam [PERSON_NAME] DANISH [PERSON…" at bounding box center [364, 252] width 117 height 15
select select "37891"
click at [306, 245] on select "Any [PERSON_NAME] STYLE DIRECTOR Curls Color aslam [PERSON_NAME] DANISH [PERSON…" at bounding box center [364, 252] width 117 height 15
click at [426, 275] on input "text" at bounding box center [473, 274] width 161 height 15
click at [417, 273] on input "text" at bounding box center [473, 274] width 161 height 15
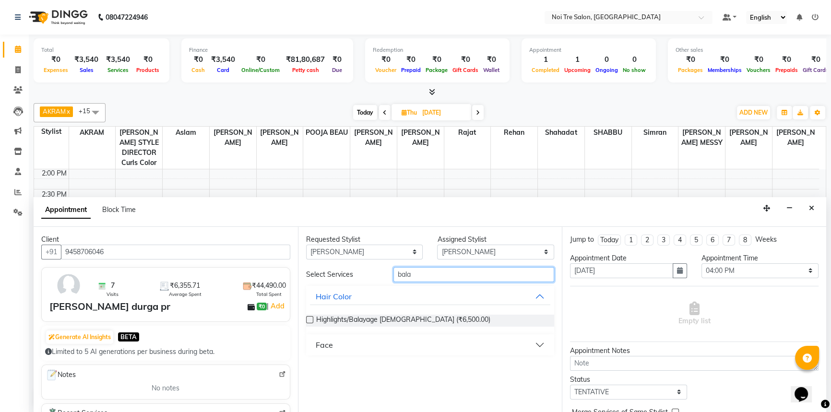
type input "bala"
click at [308, 317] on label at bounding box center [309, 319] width 7 height 7
click at [308, 318] on input "checkbox" at bounding box center [309, 321] width 6 height 6
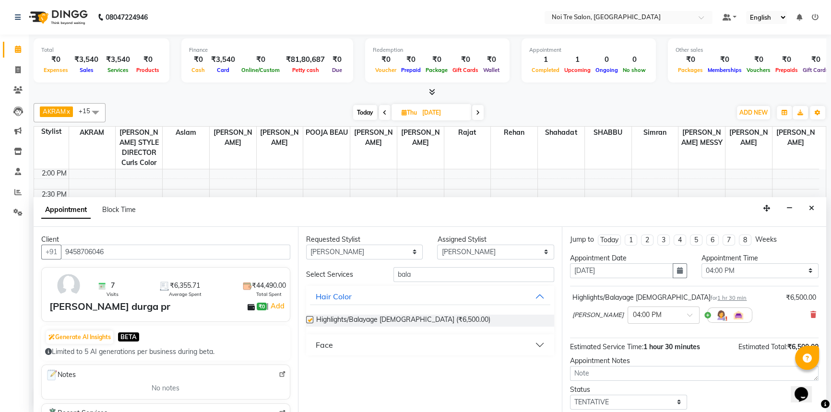
checkbox input "false"
drag, startPoint x: 413, startPoint y: 274, endPoint x: 331, endPoint y: 273, distance: 81.1
click at [331, 273] on div "Select Services bala" at bounding box center [430, 274] width 263 height 15
type input "global"
drag, startPoint x: 309, startPoint y: 318, endPoint x: 362, endPoint y: 300, distance: 56.1
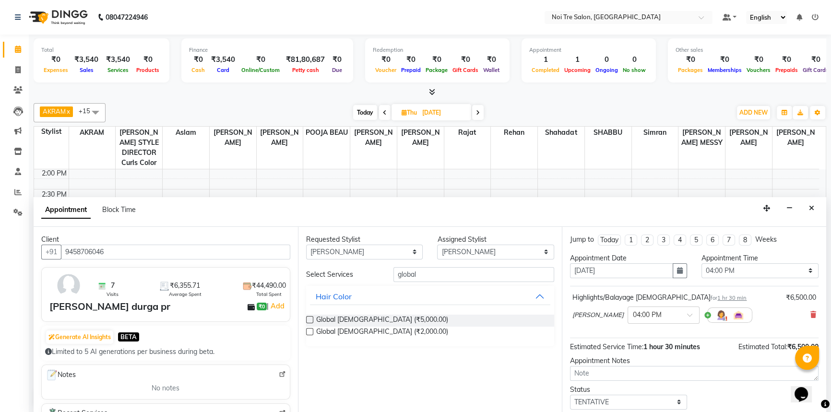
click at [310, 318] on label at bounding box center [309, 319] width 7 height 7
click at [310, 318] on input "checkbox" at bounding box center [309, 321] width 6 height 6
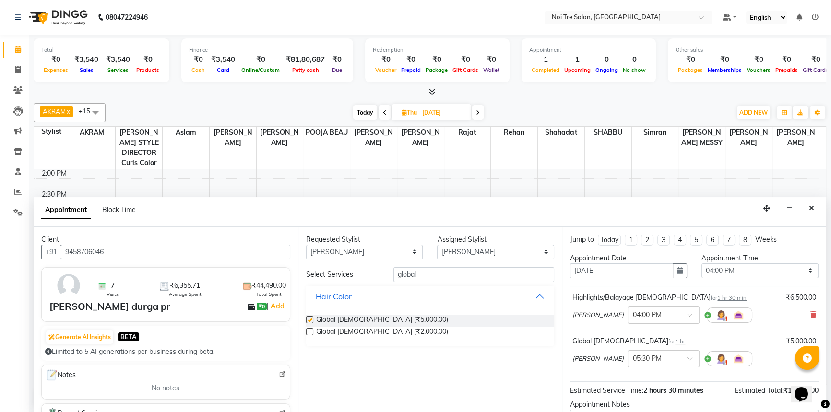
checkbox input "false"
drag, startPoint x: 438, startPoint y: 271, endPoint x: 371, endPoint y: 279, distance: 67.7
click at [374, 278] on div "Select Services global" at bounding box center [430, 274] width 263 height 15
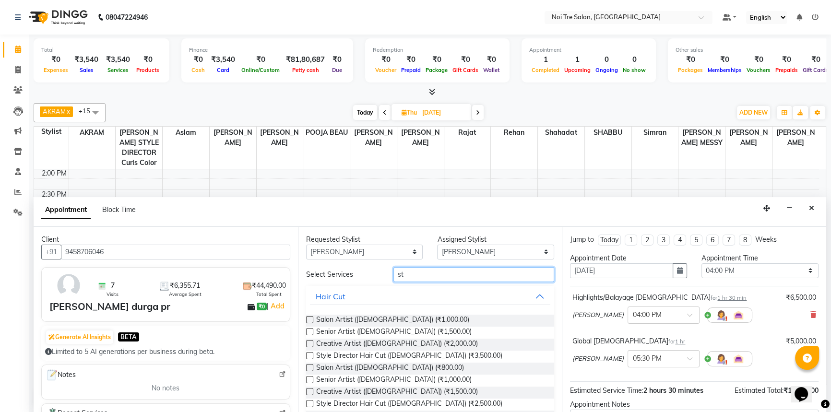
type input "st"
click at [308, 357] on label at bounding box center [309, 355] width 7 height 7
click at [308, 357] on input "checkbox" at bounding box center [309, 357] width 6 height 6
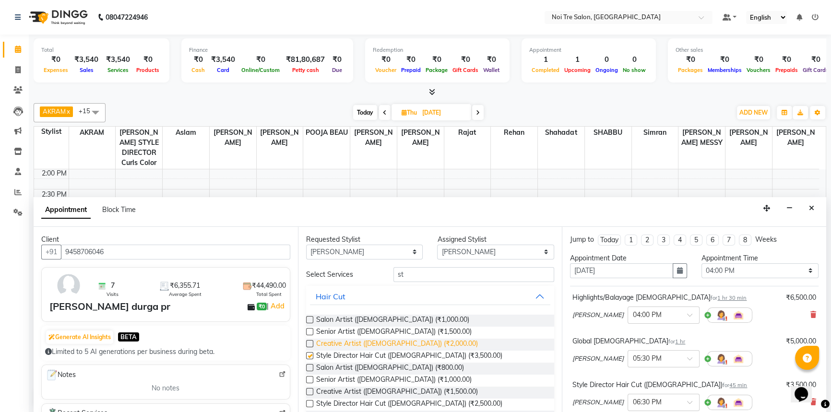
checkbox input "false"
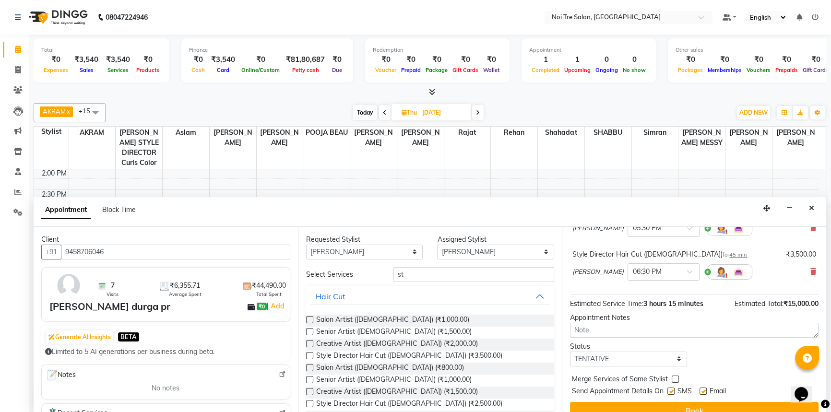
scroll to position [144, 0]
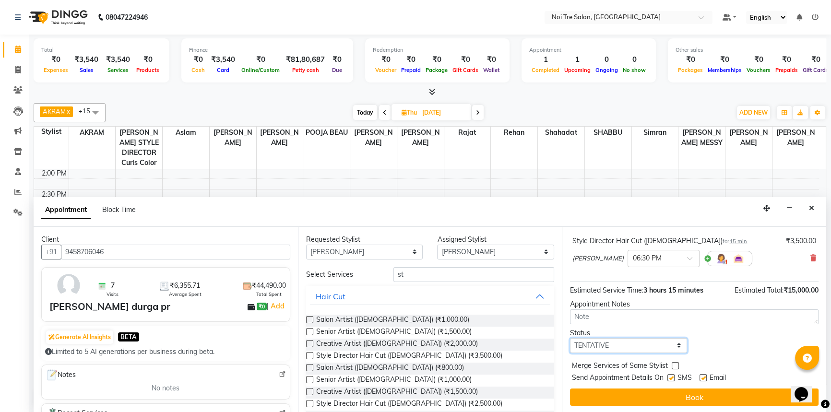
click at [675, 345] on select "Select TENTATIVE CONFIRM UPCOMING" at bounding box center [628, 345] width 117 height 15
click at [656, 346] on select "Select TENTATIVE CONFIRM UPCOMING" at bounding box center [628, 345] width 117 height 15
select select "confirm booking"
click at [570, 338] on select "Select TENTATIVE CONFIRM UPCOMING" at bounding box center [628, 345] width 117 height 15
click at [674, 366] on label at bounding box center [675, 365] width 7 height 7
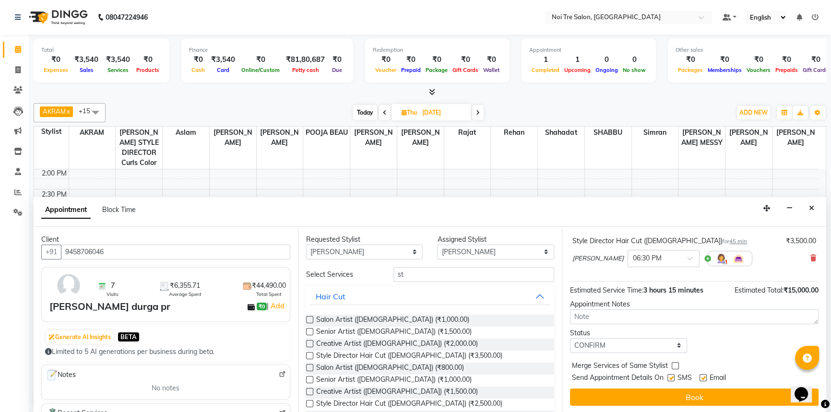
click at [674, 366] on input "checkbox" at bounding box center [675, 367] width 6 height 6
checkbox input "true"
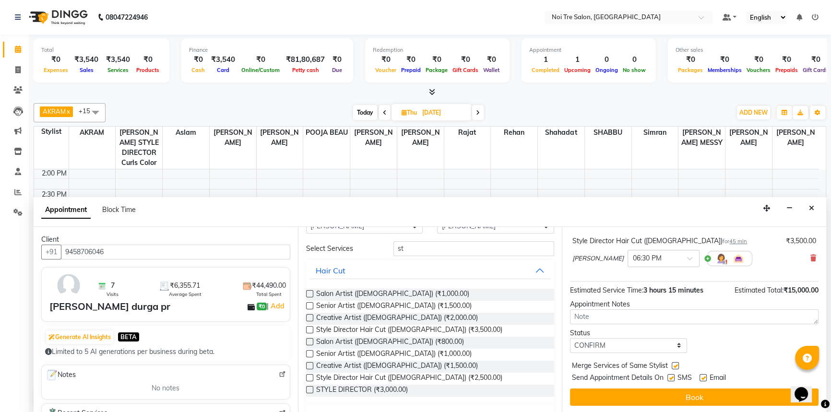
scroll to position [130, 0]
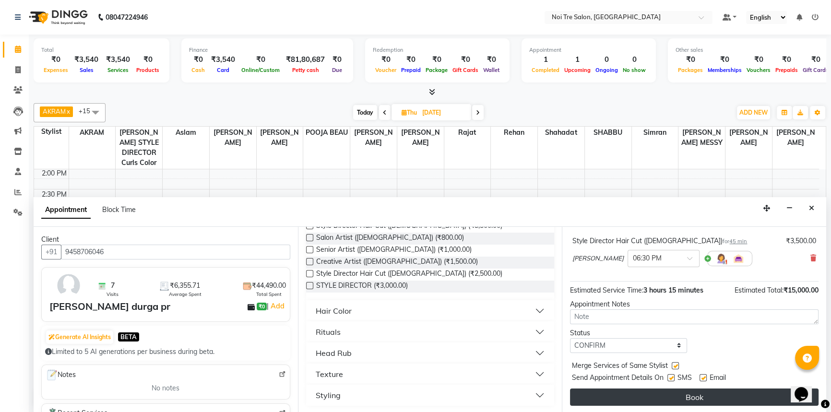
click at [699, 393] on button "Book" at bounding box center [694, 397] width 248 height 17
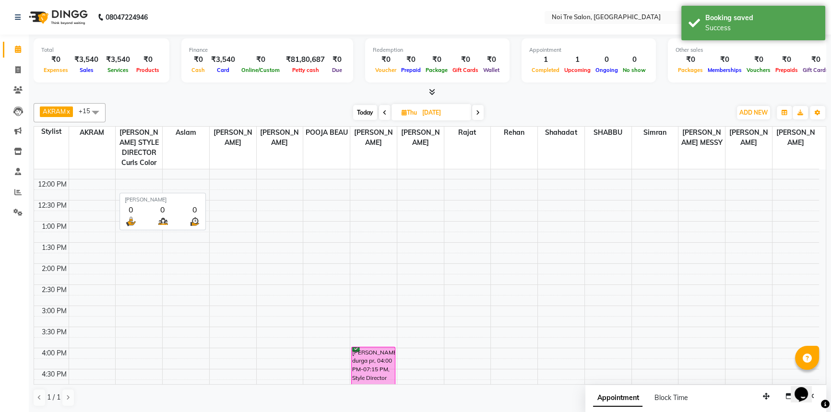
scroll to position [211, 0]
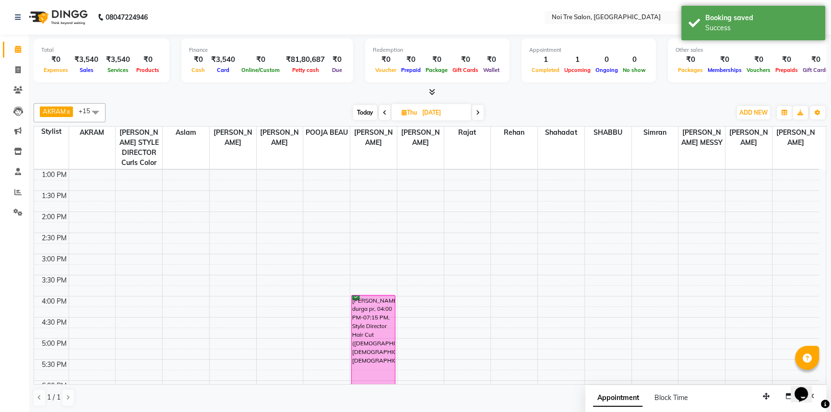
click at [436, 106] on input "[DATE]" at bounding box center [443, 113] width 48 height 14
select select "9"
select select "2025"
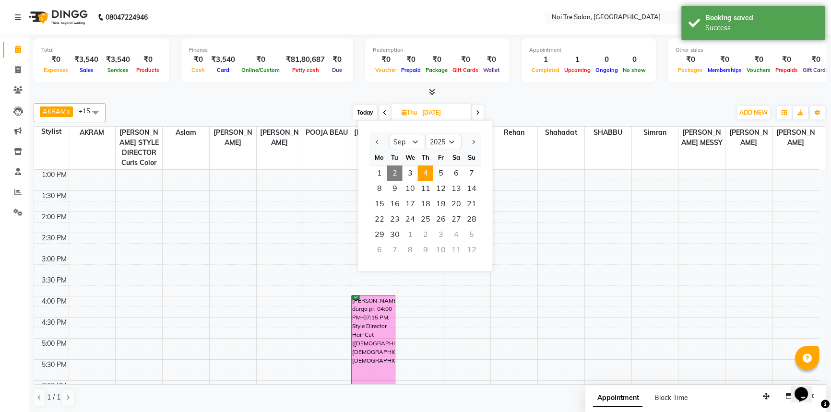
click at [397, 169] on span "2" at bounding box center [394, 172] width 15 height 15
type input "02-09-2025"
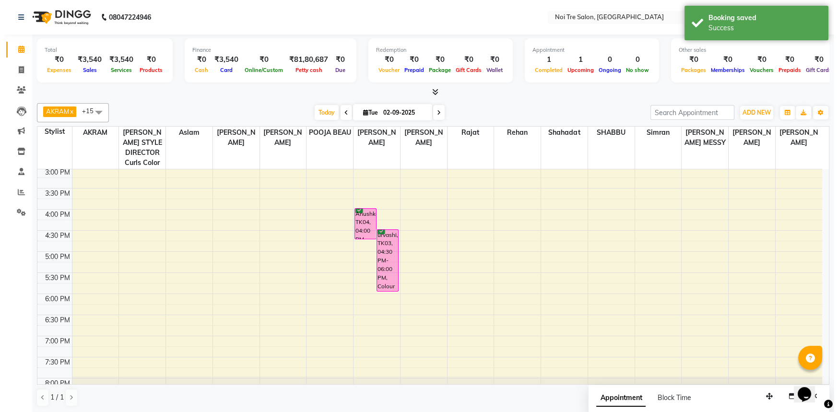
scroll to position [254, 0]
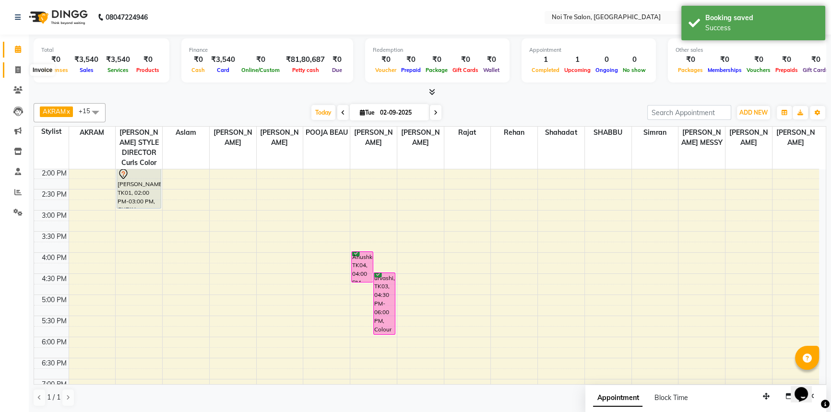
drag, startPoint x: 13, startPoint y: 74, endPoint x: 100, endPoint y: 1, distance: 113.7
click at [13, 74] on span at bounding box center [18, 70] width 17 height 11
select select "service"
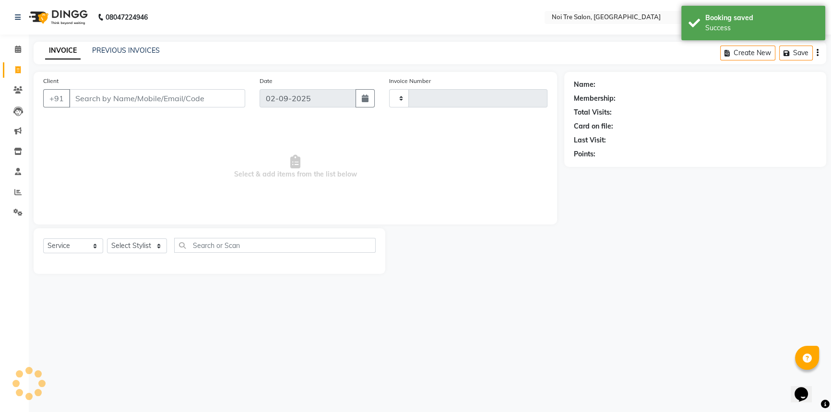
type input "2748"
select select "3710"
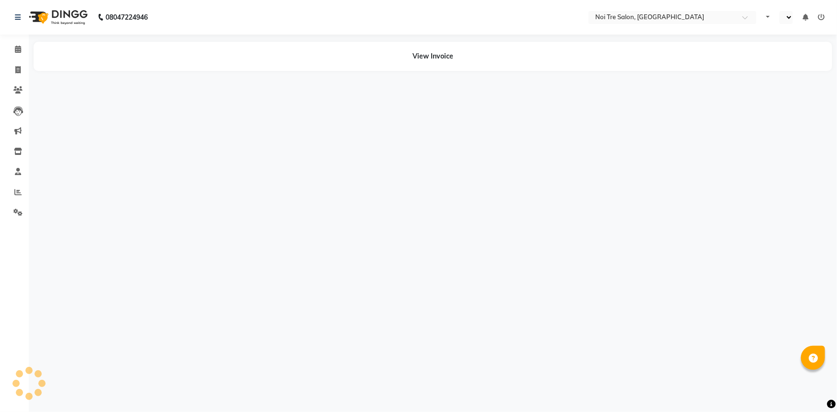
select select "en"
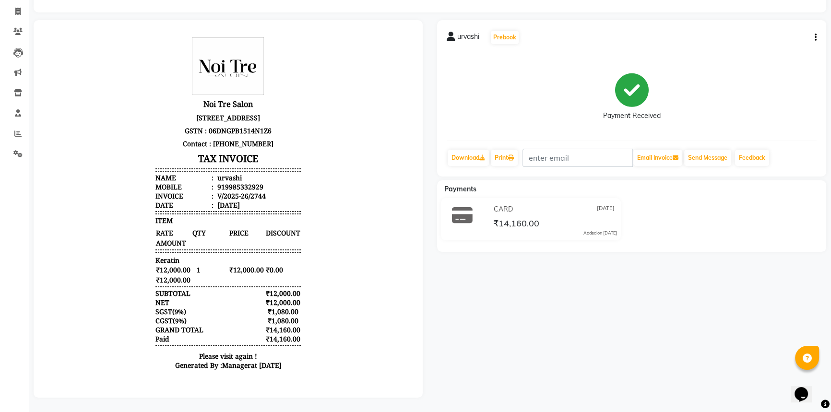
click at [241, 191] on div "919985332929" at bounding box center [239, 186] width 48 height 9
copy div "919985332929"
